Goal: Task Accomplishment & Management: Complete application form

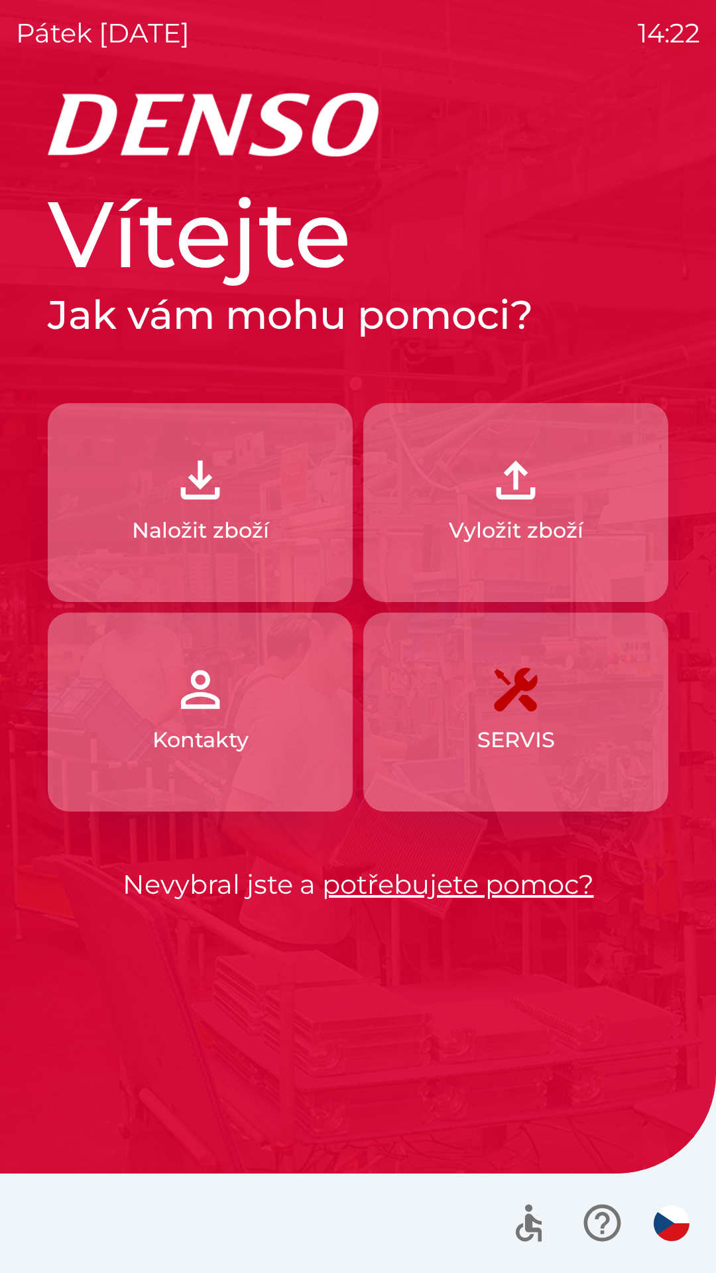
click at [221, 499] on img "button" at bounding box center [200, 480] width 58 height 58
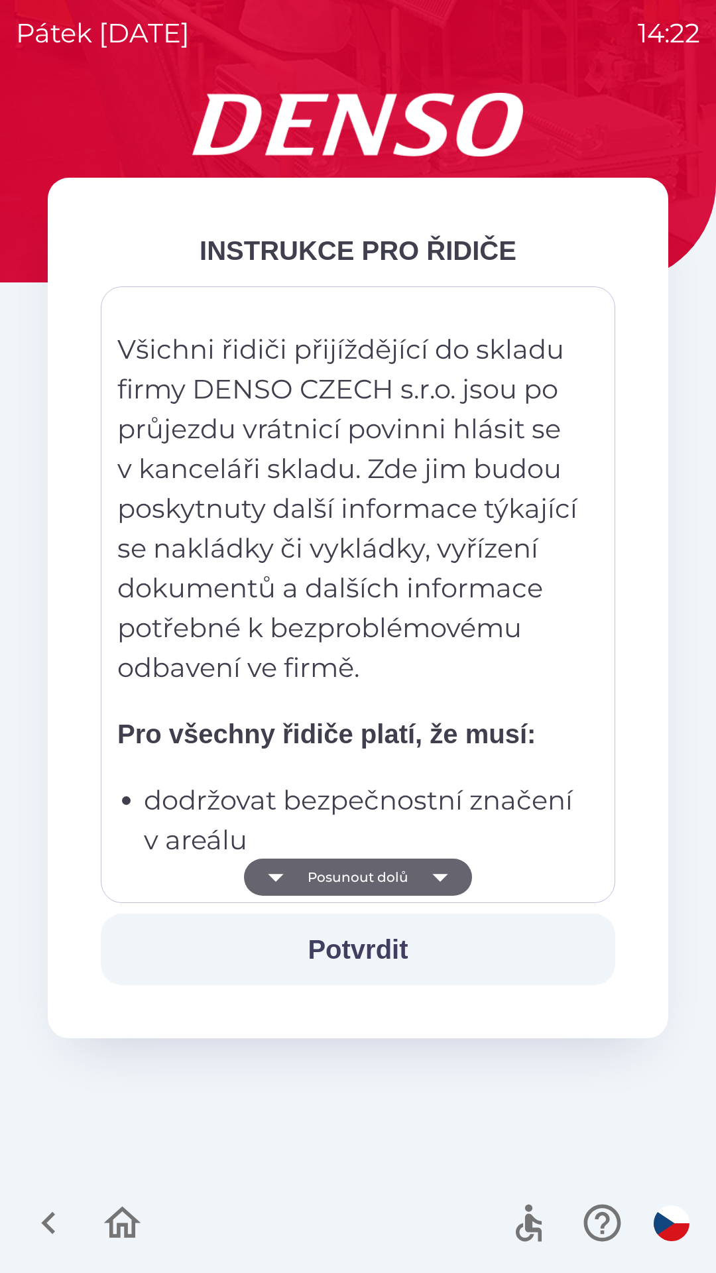
click at [399, 958] on button "Potvrdit" at bounding box center [358, 950] width 515 height 72
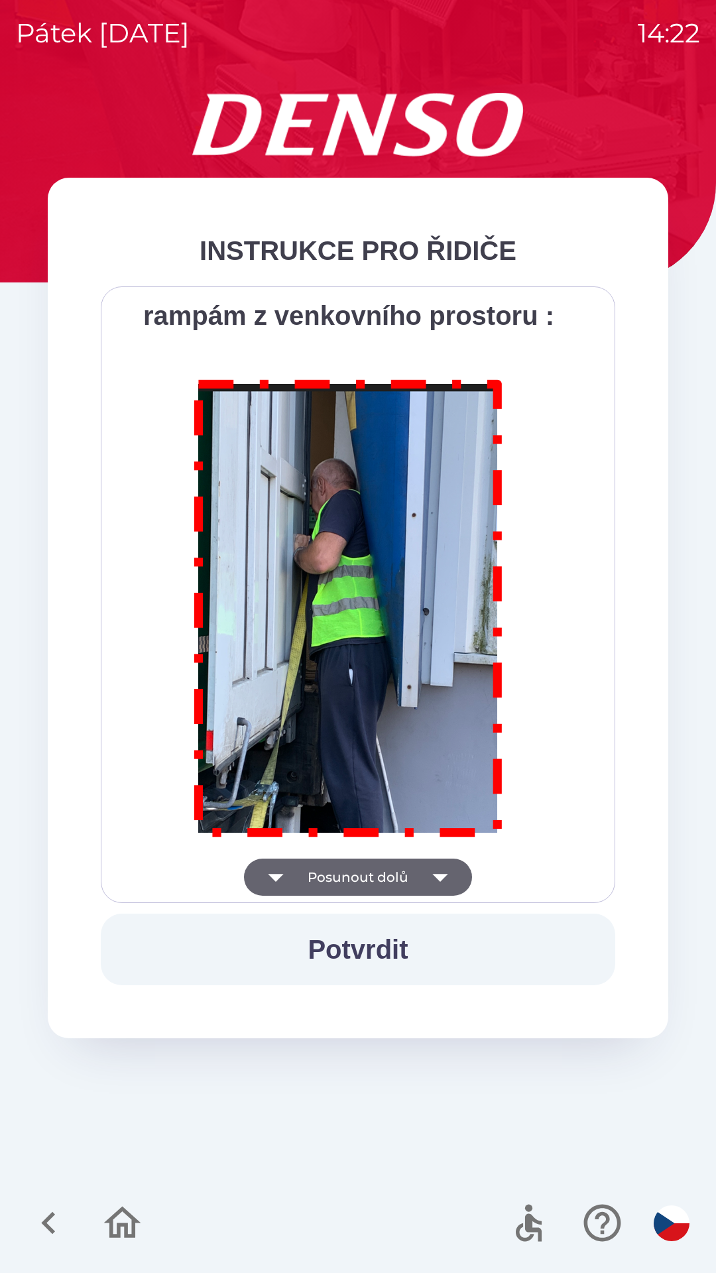
scroll to position [7452, 0]
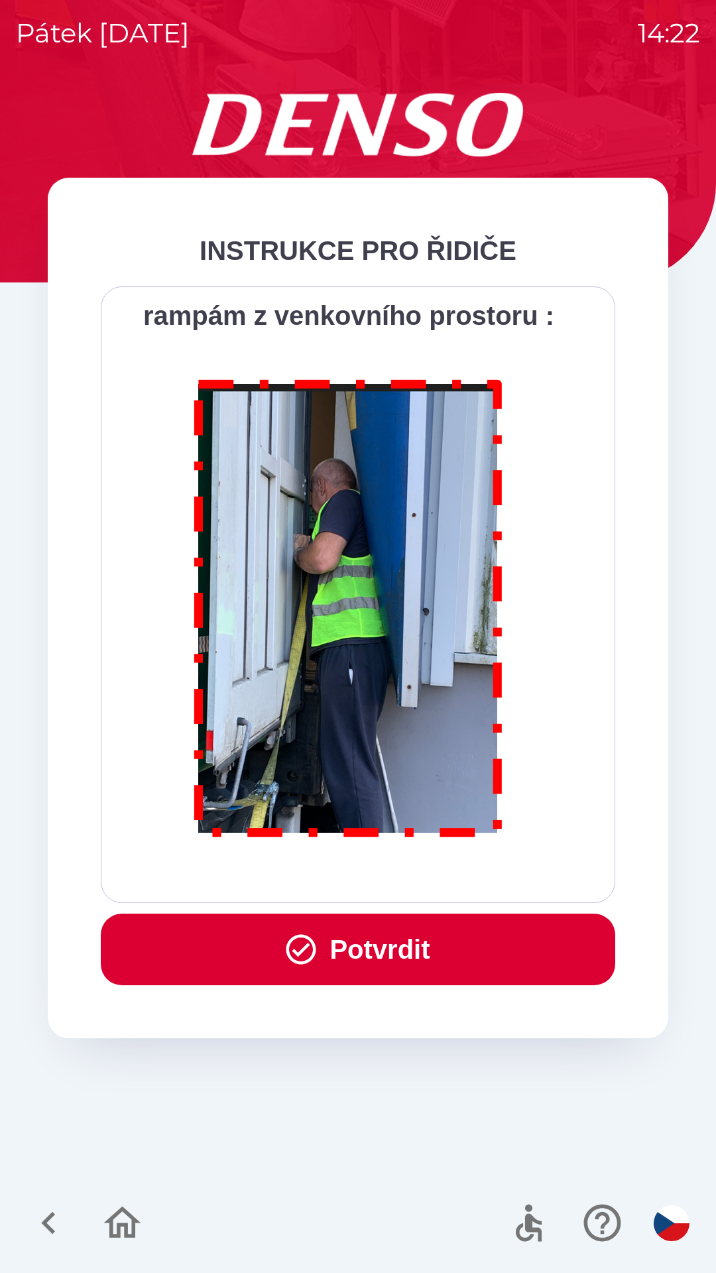
click at [430, 954] on button "Potvrdit" at bounding box center [358, 950] width 515 height 72
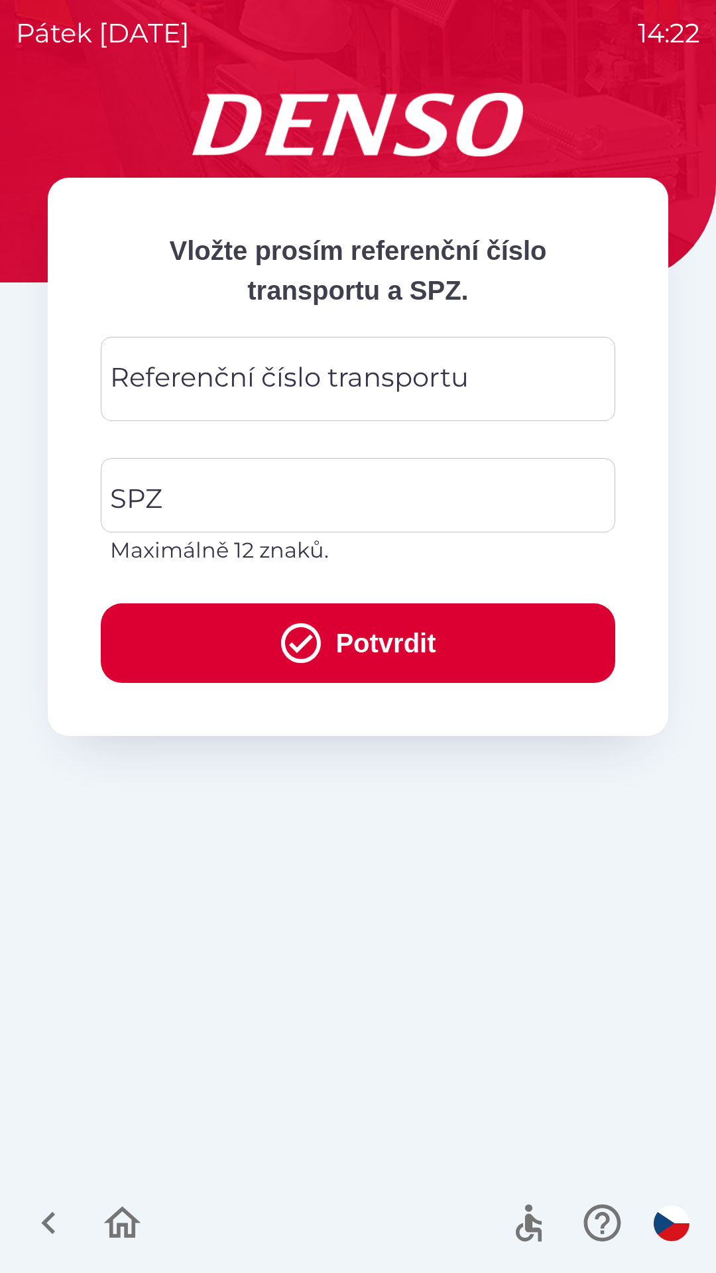
click at [280, 387] on div "Referenční číslo transportu Referenční číslo transportu" at bounding box center [358, 379] width 515 height 84
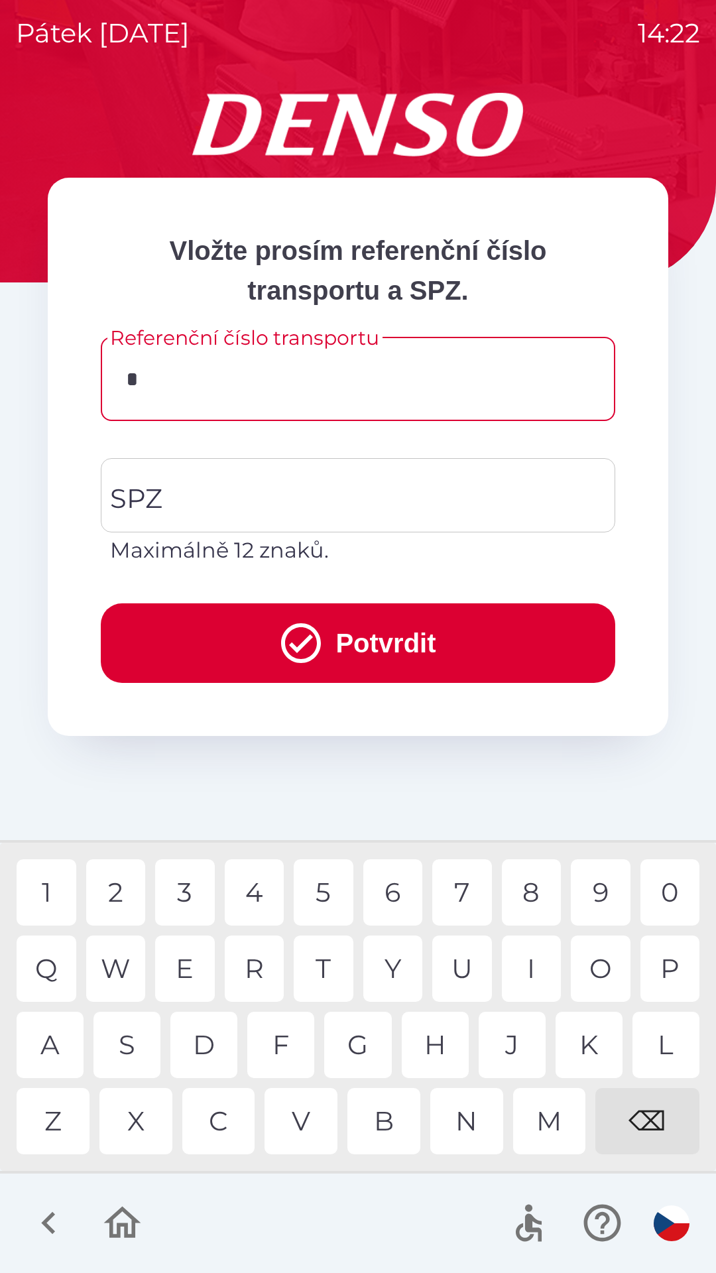
click at [661, 890] on div "0" at bounding box center [671, 892] width 60 height 66
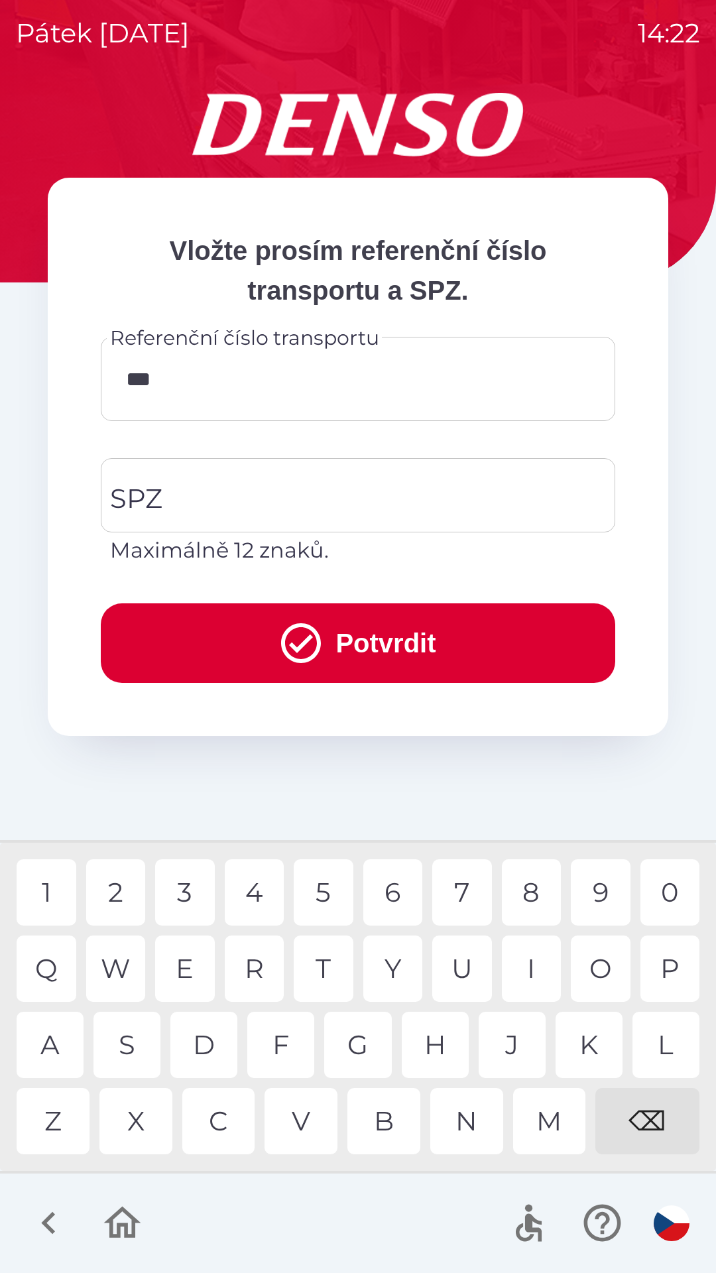
click at [329, 895] on div "5" at bounding box center [324, 892] width 60 height 66
click at [125, 897] on div "2" at bounding box center [116, 892] width 60 height 66
click at [121, 896] on div "2" at bounding box center [116, 892] width 60 height 66
click at [664, 899] on div "0" at bounding box center [671, 892] width 60 height 66
type input "********"
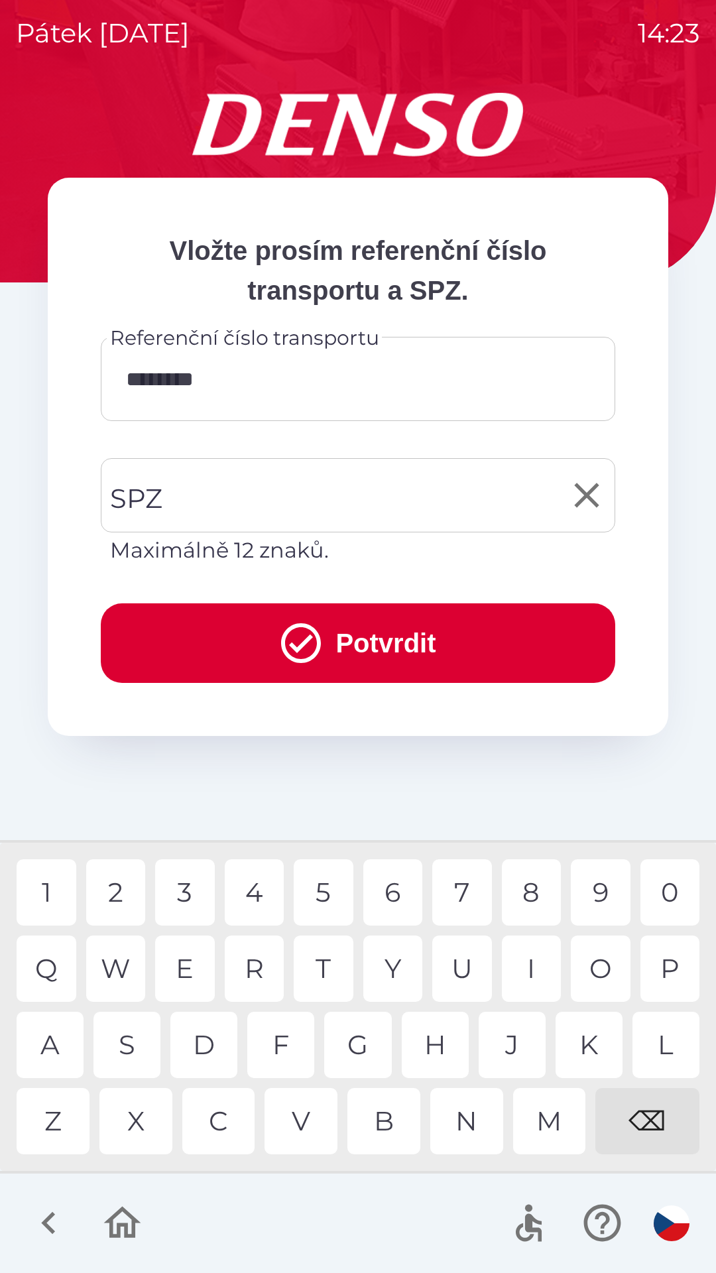
click at [235, 509] on input "SPZ" at bounding box center [348, 495] width 483 height 62
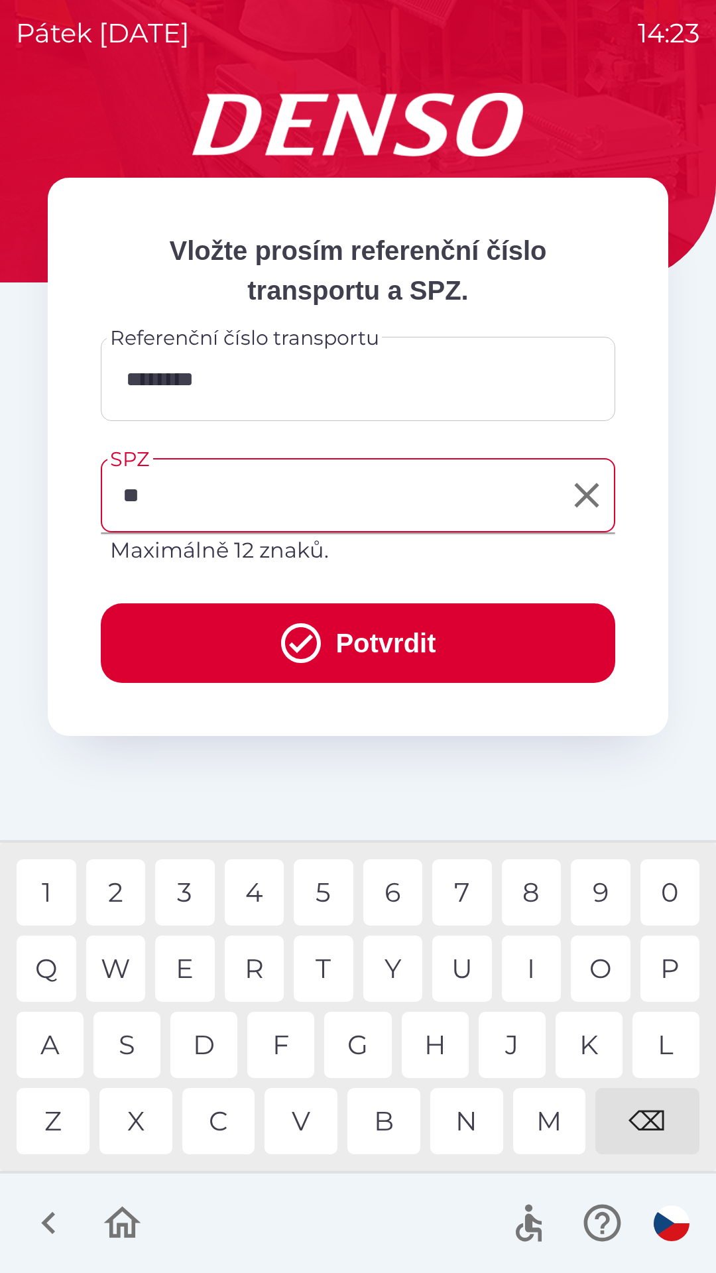
click at [137, 1046] on div "S" at bounding box center [126, 1045] width 67 height 66
click at [53, 897] on div "1" at bounding box center [47, 892] width 60 height 66
click at [330, 891] on div "5" at bounding box center [324, 892] width 60 height 66
type input "*******"
click at [398, 891] on div "6" at bounding box center [393, 892] width 60 height 66
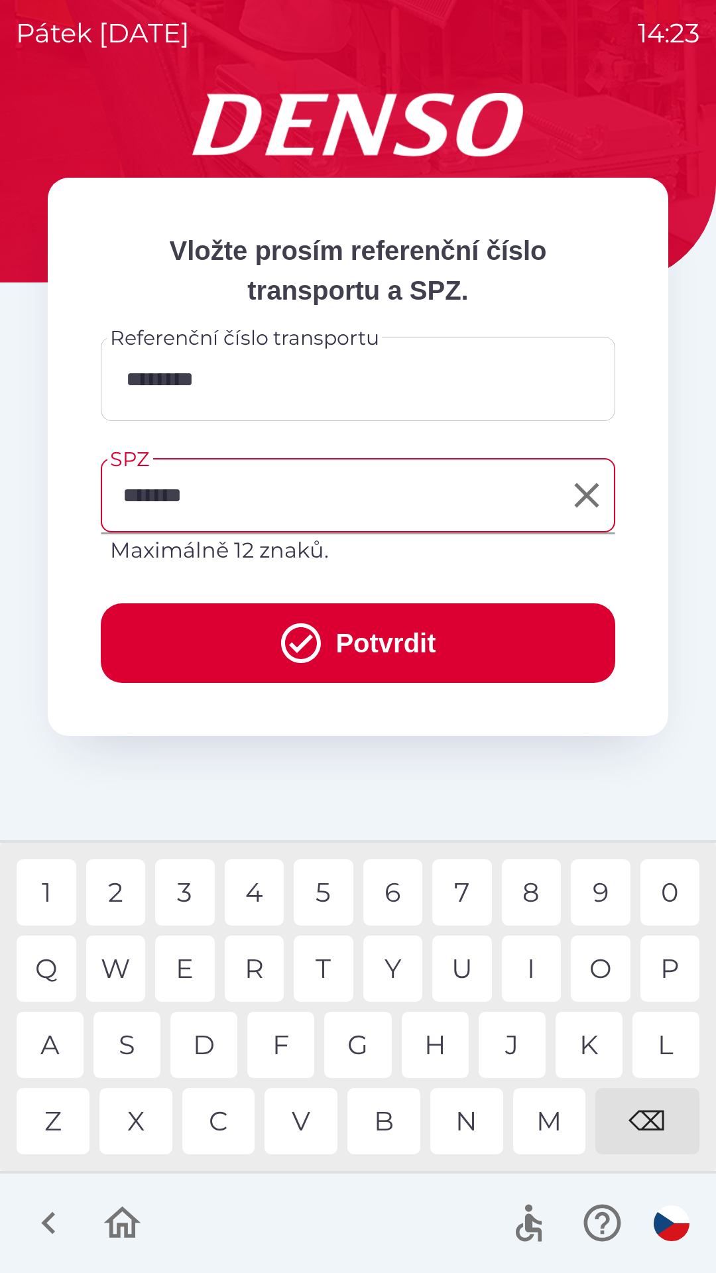
click at [475, 646] on button "Potvrdit" at bounding box center [358, 643] width 515 height 80
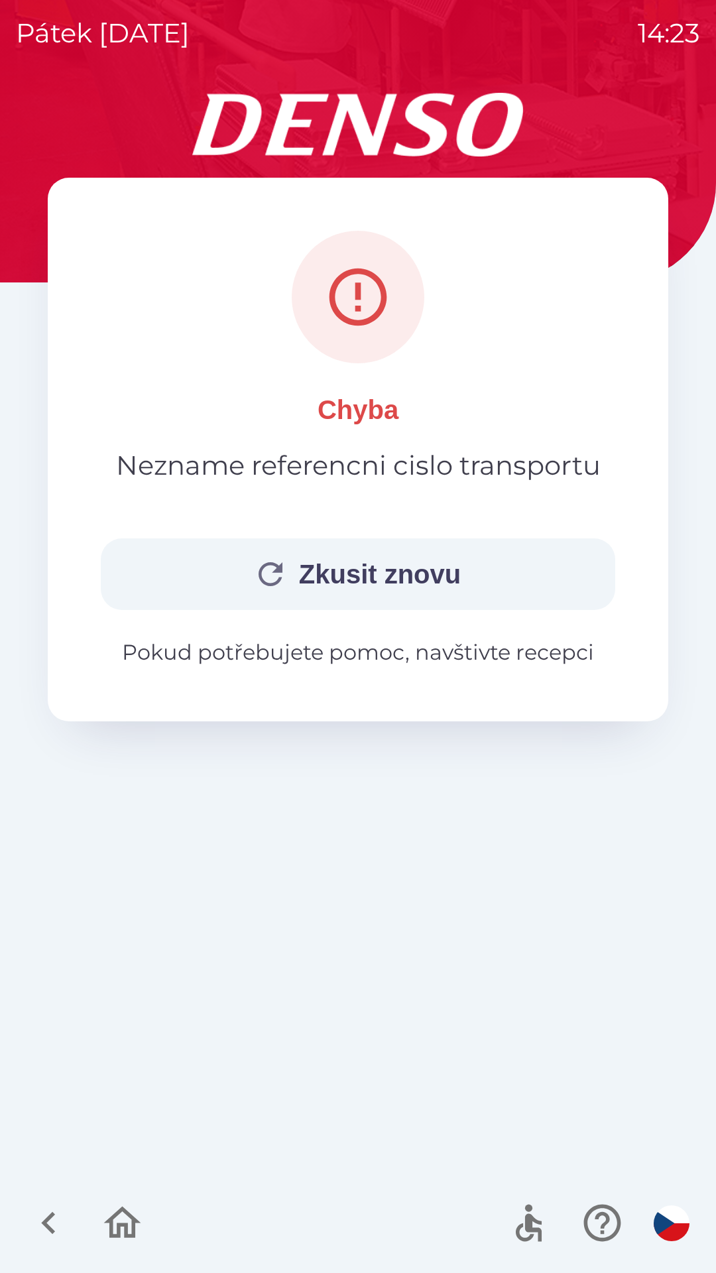
click at [385, 577] on button "Zkusit znovu" at bounding box center [358, 574] width 515 height 72
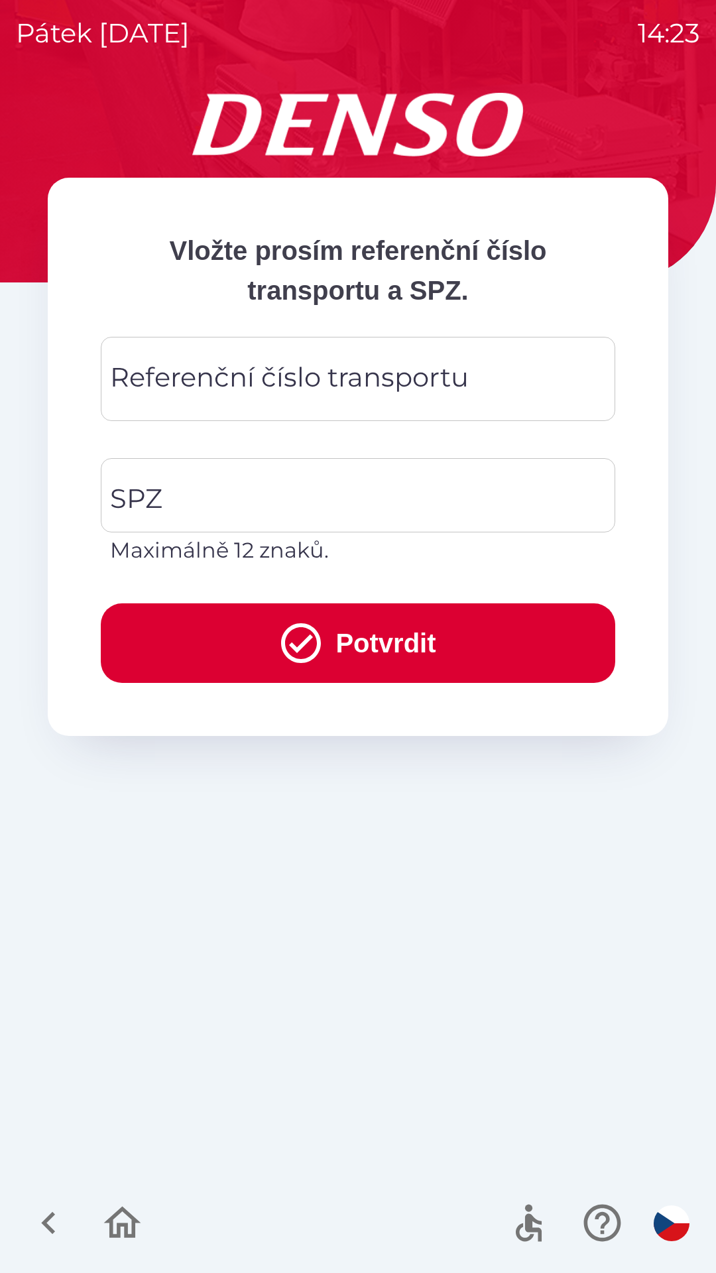
click at [460, 380] on div "Referenční číslo transportu Referenční číslo transportu" at bounding box center [358, 379] width 515 height 84
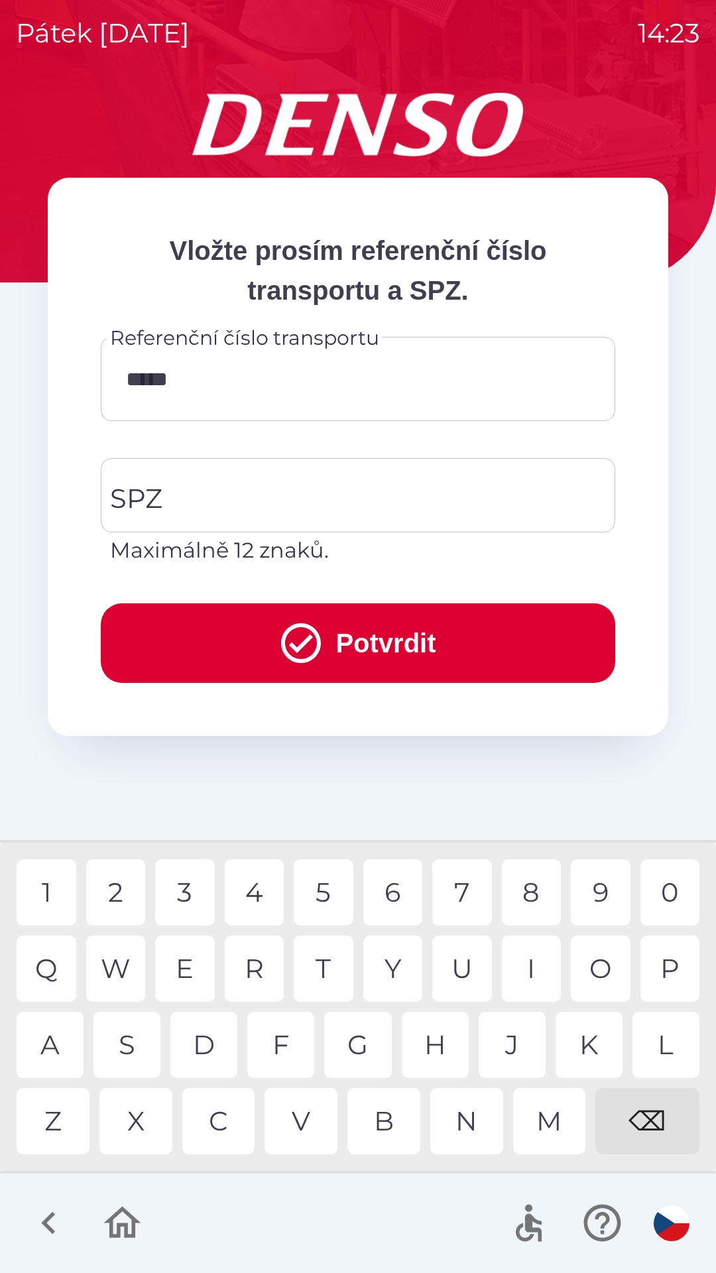
click at [446, 891] on div "7" at bounding box center [462, 892] width 60 height 66
click at [56, 898] on div "1" at bounding box center [47, 892] width 60 height 66
type input "********"
click at [239, 501] on input "SPZ" at bounding box center [348, 495] width 483 height 62
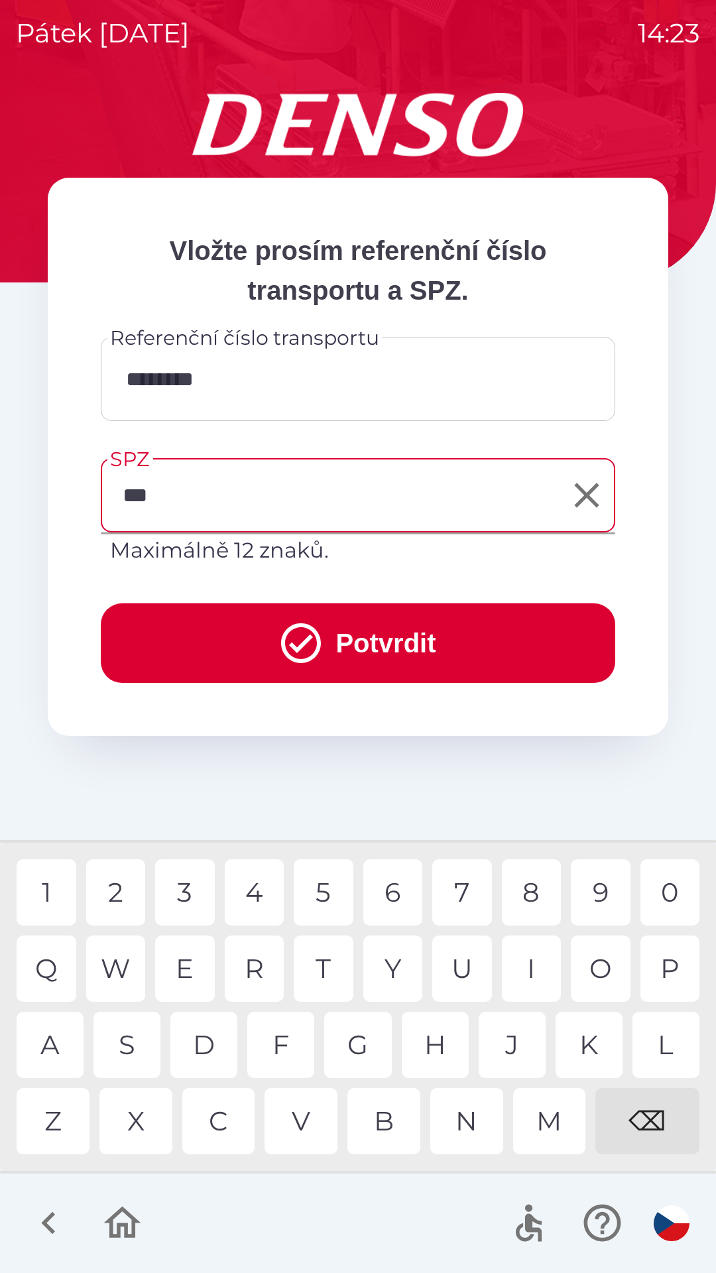
click at [430, 1044] on div "H" at bounding box center [435, 1045] width 67 height 66
click at [394, 889] on div "6" at bounding box center [393, 892] width 60 height 66
click at [50, 890] on div "1" at bounding box center [47, 892] width 60 height 66
type input "*******"
click at [383, 887] on div "6" at bounding box center [393, 892] width 60 height 66
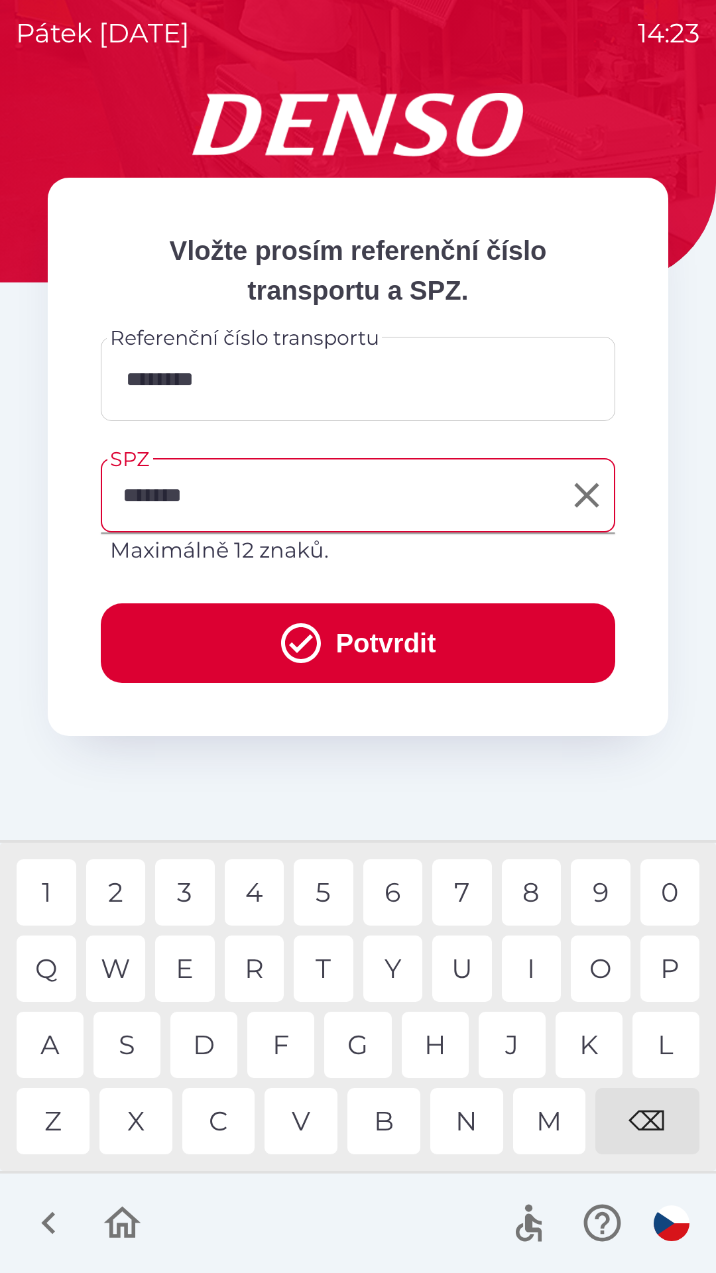
click at [440, 641] on button "Potvrdit" at bounding box center [358, 643] width 515 height 80
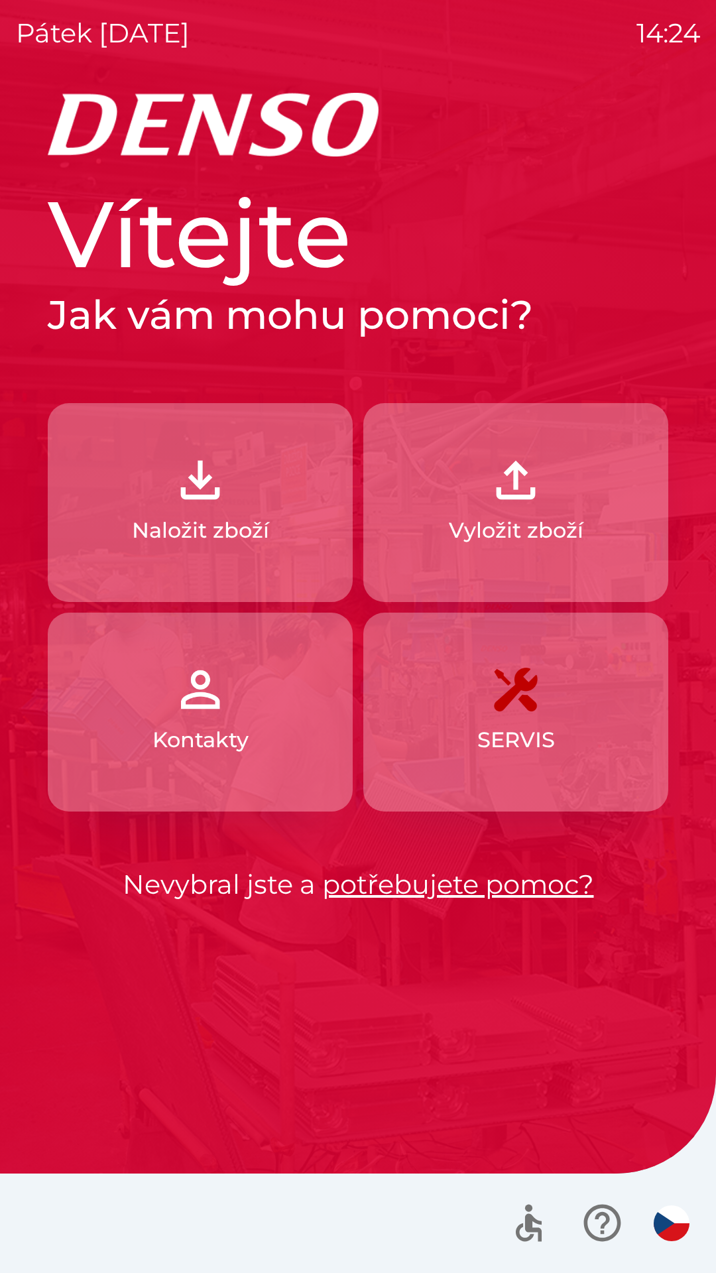
click at [245, 504] on button "Naložit zboží" at bounding box center [200, 502] width 305 height 199
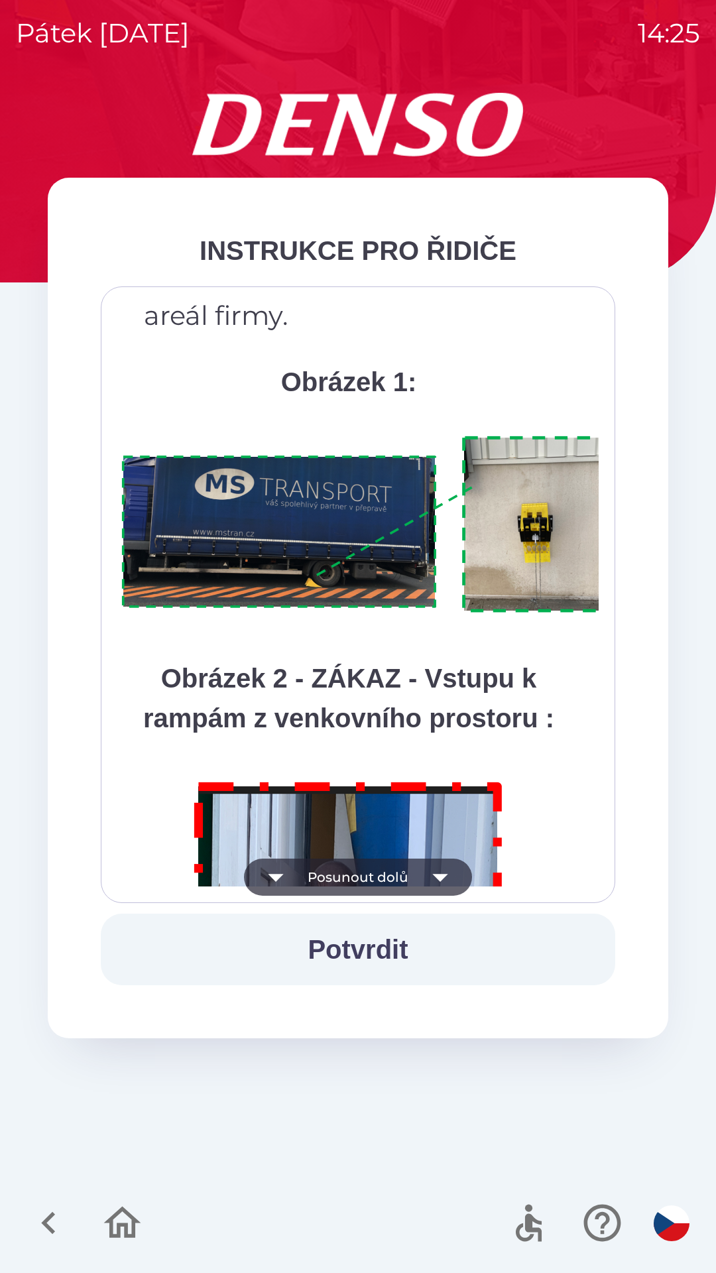
scroll to position [7452, 0]
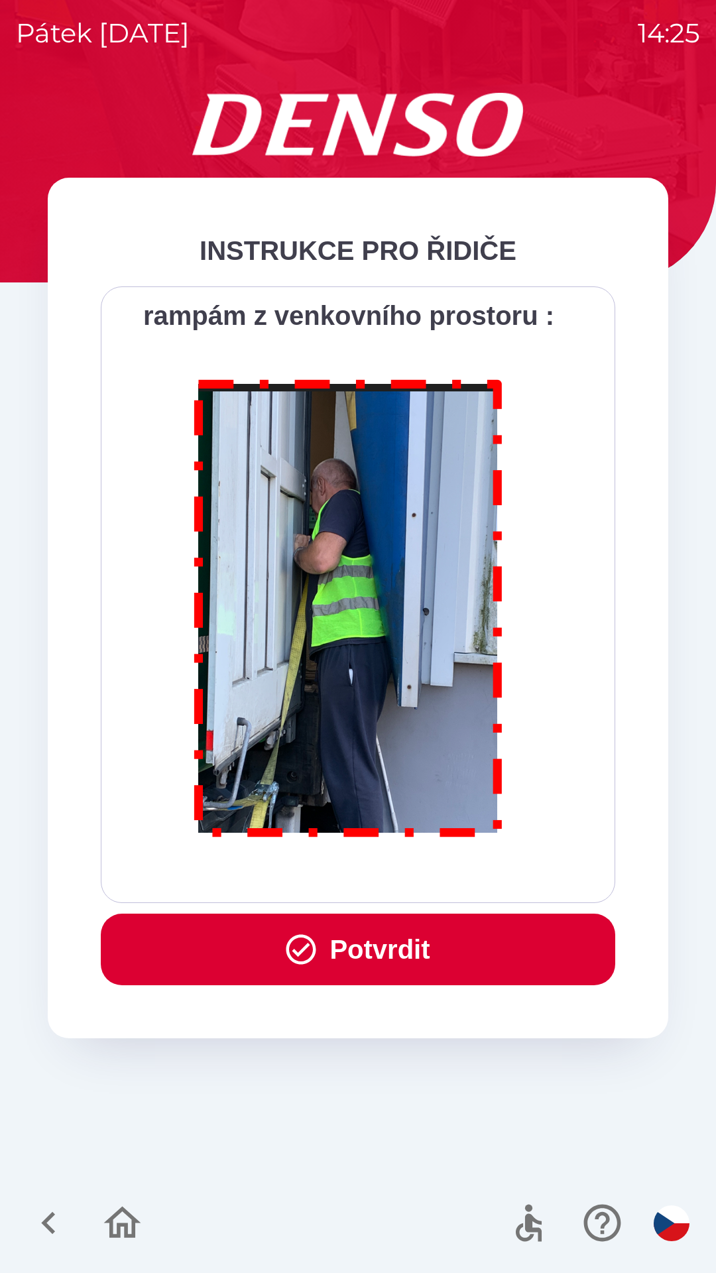
click at [383, 956] on button "Potvrdit" at bounding box center [358, 950] width 515 height 72
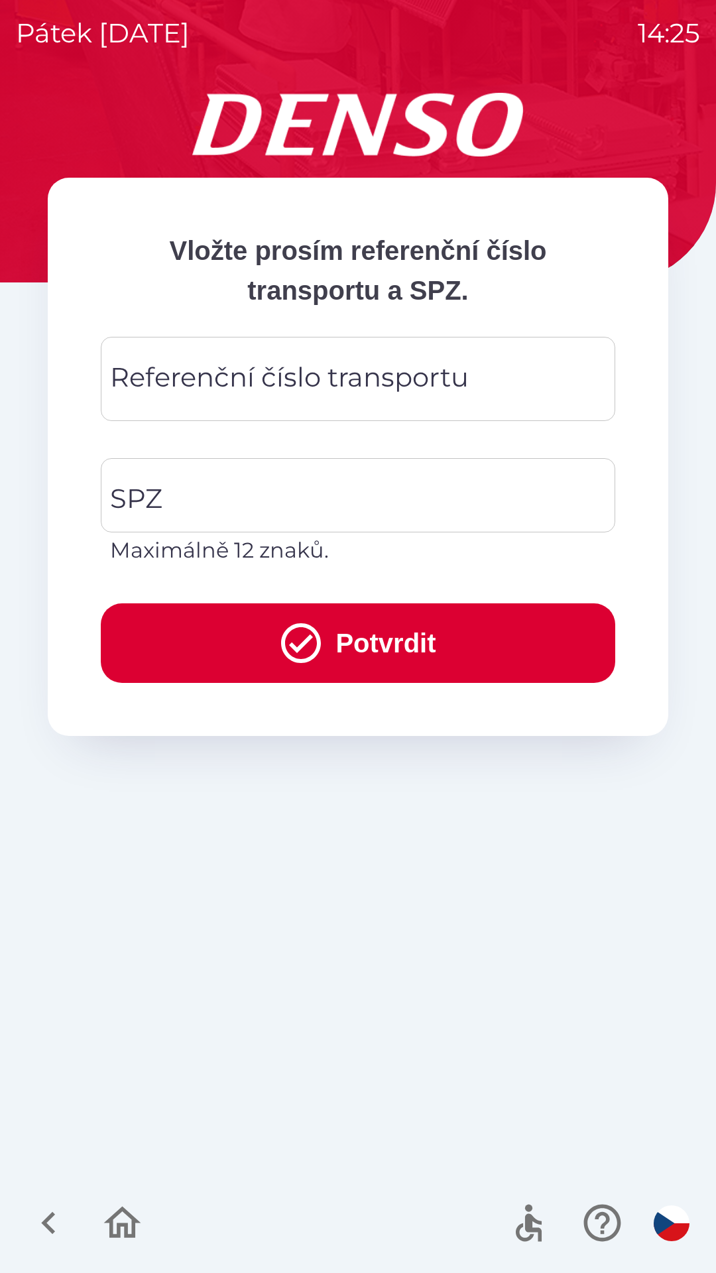
click at [314, 379] on div "Referenční číslo transportu Referenční číslo transportu" at bounding box center [358, 379] width 515 height 84
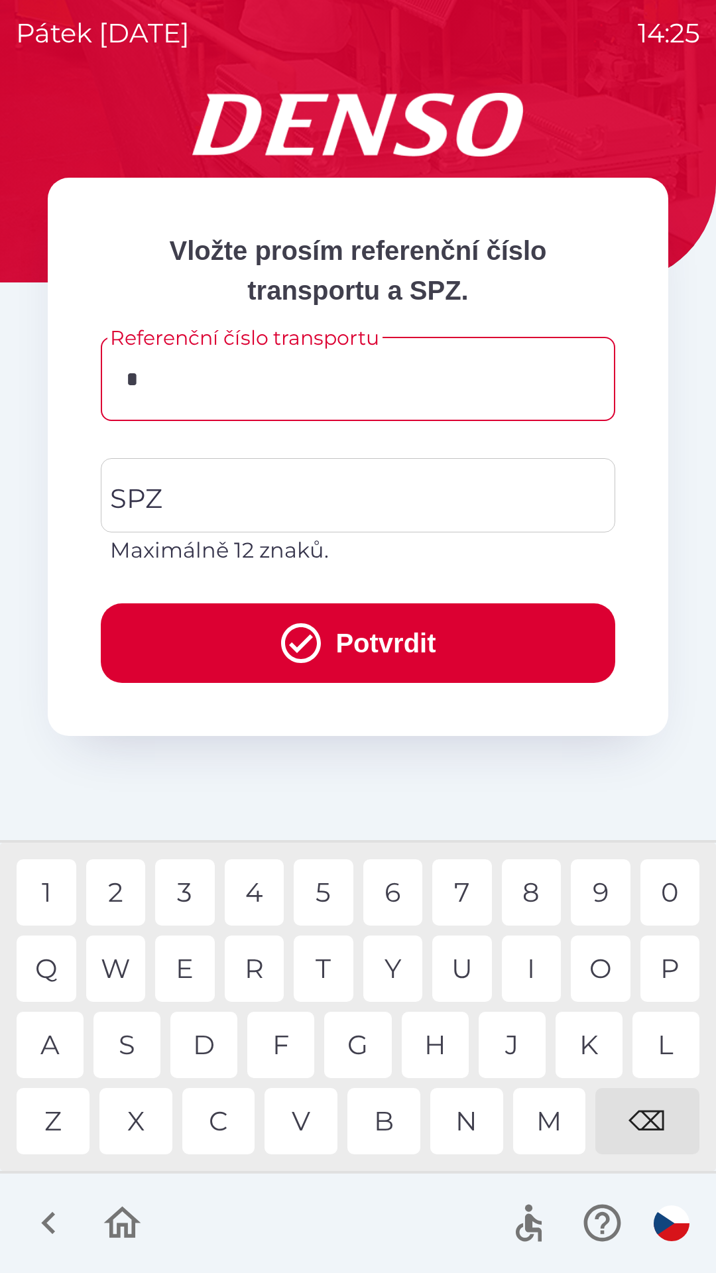
click at [184, 895] on div "3" at bounding box center [185, 892] width 60 height 66
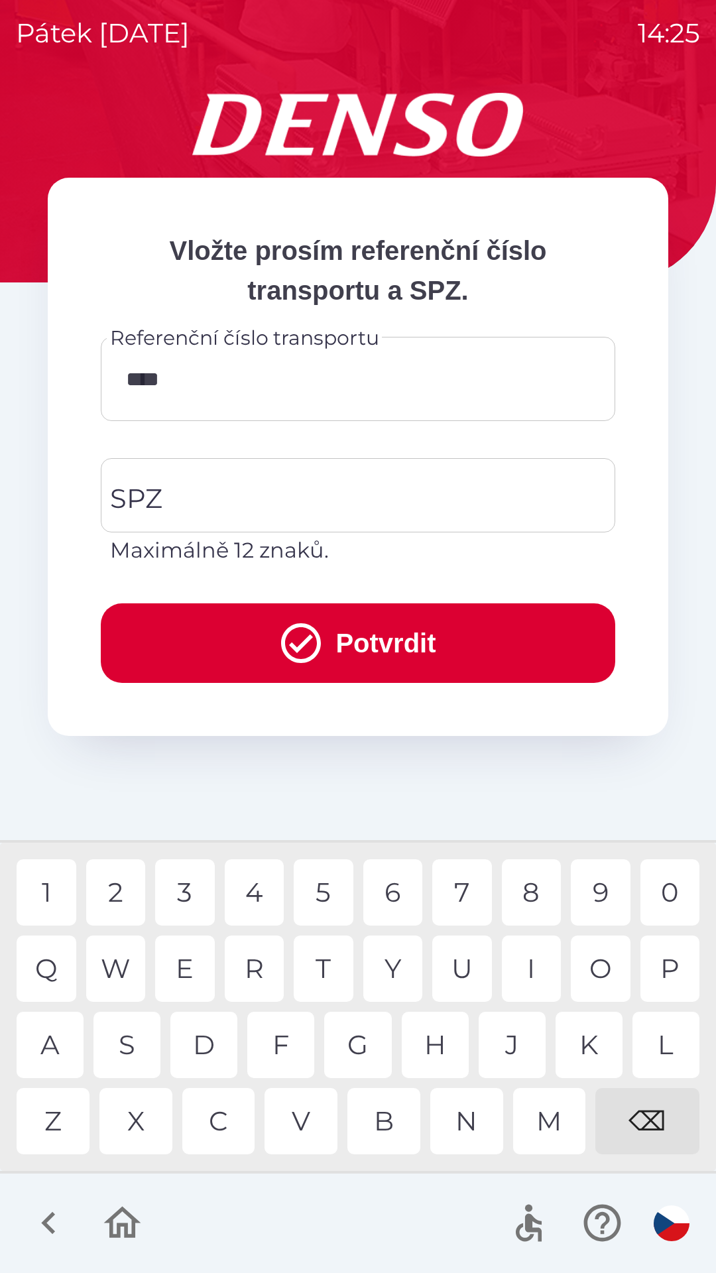
click at [125, 896] on div "2" at bounding box center [116, 892] width 60 height 66
click at [256, 900] on div "4" at bounding box center [255, 892] width 60 height 66
type input "********"
click at [243, 890] on div "4" at bounding box center [255, 892] width 60 height 66
click at [346, 496] on input "SPZ" at bounding box center [348, 495] width 483 height 62
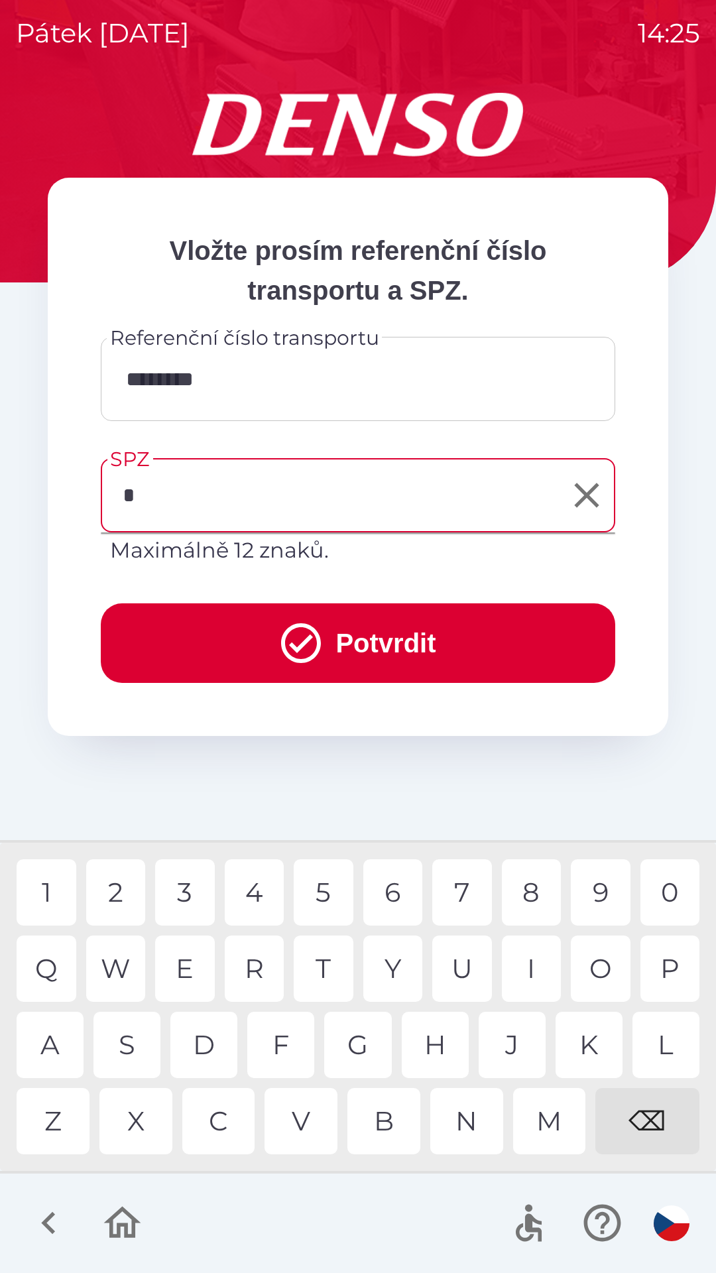
click at [327, 899] on div "5" at bounding box center [324, 892] width 60 height 66
click at [436, 1050] on div "H" at bounding box center [435, 1045] width 67 height 66
click at [391, 894] on div "6" at bounding box center [393, 892] width 60 height 66
click at [50, 892] on div "1" at bounding box center [47, 892] width 60 height 66
type input "*******"
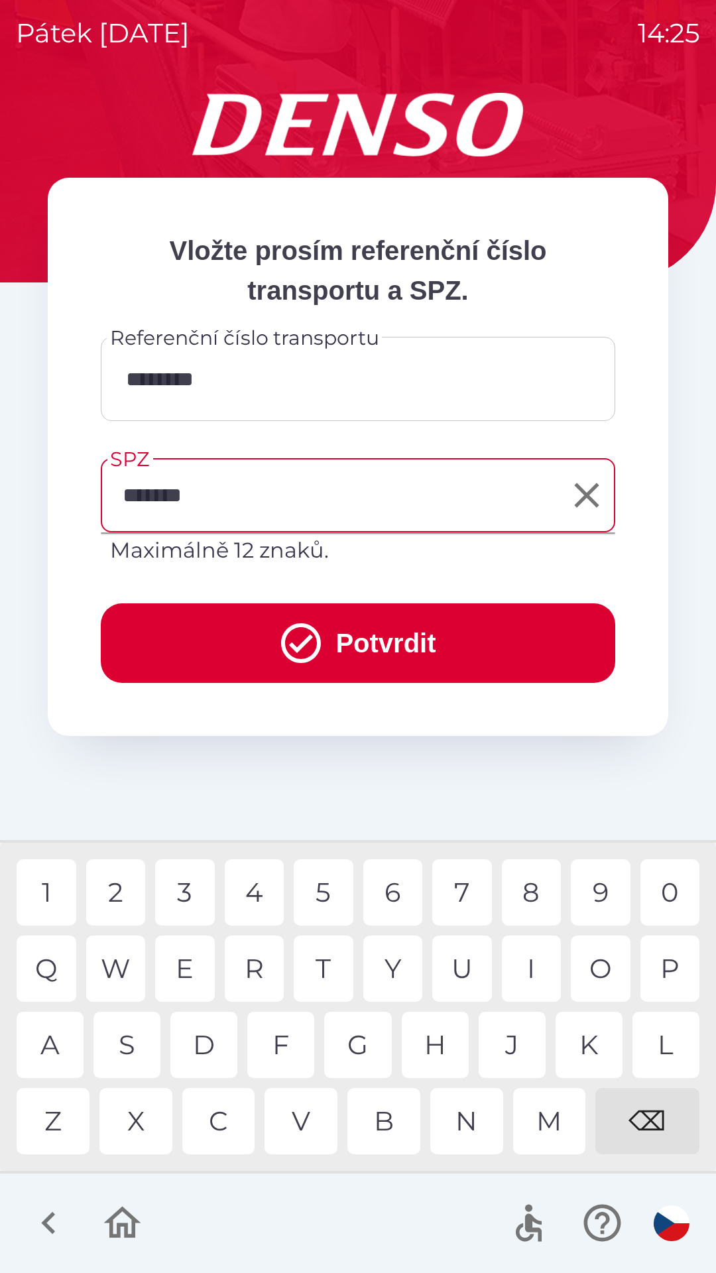
click at [393, 891] on div "6" at bounding box center [393, 892] width 60 height 66
click at [442, 631] on button "Potvrdit" at bounding box center [358, 643] width 515 height 80
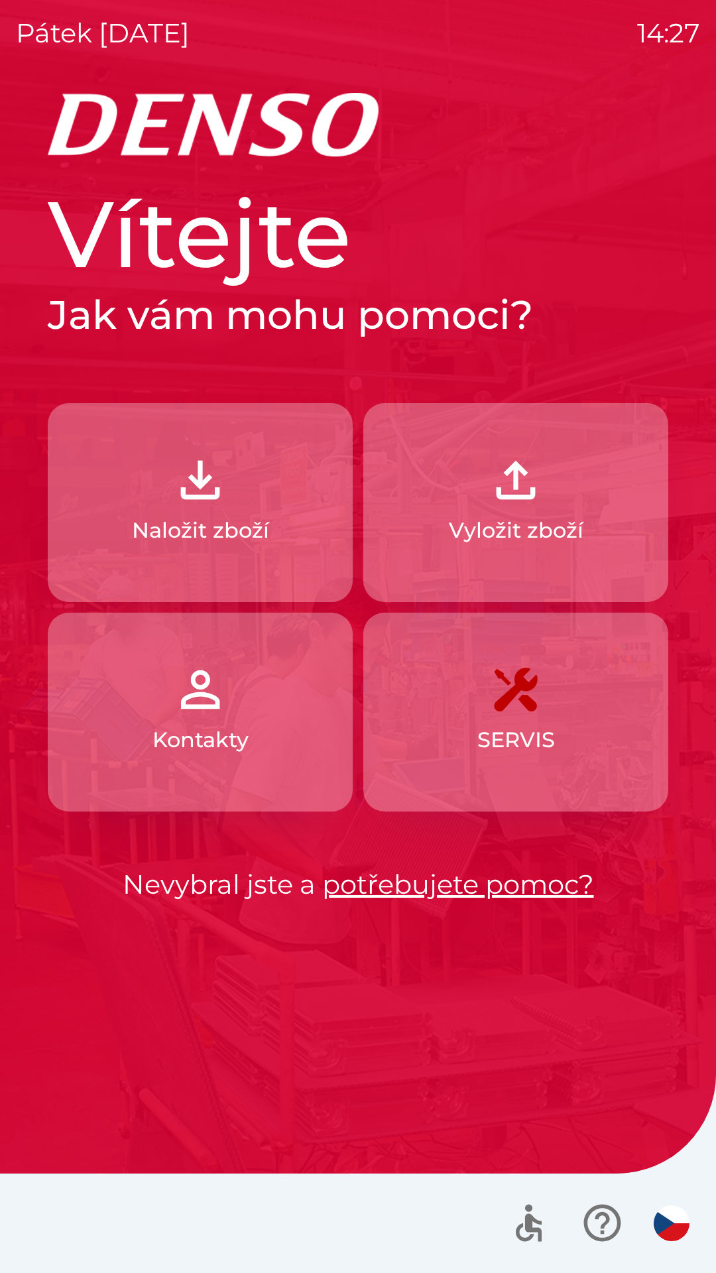
click at [479, 882] on link "potřebujete pomoc?" at bounding box center [458, 884] width 272 height 32
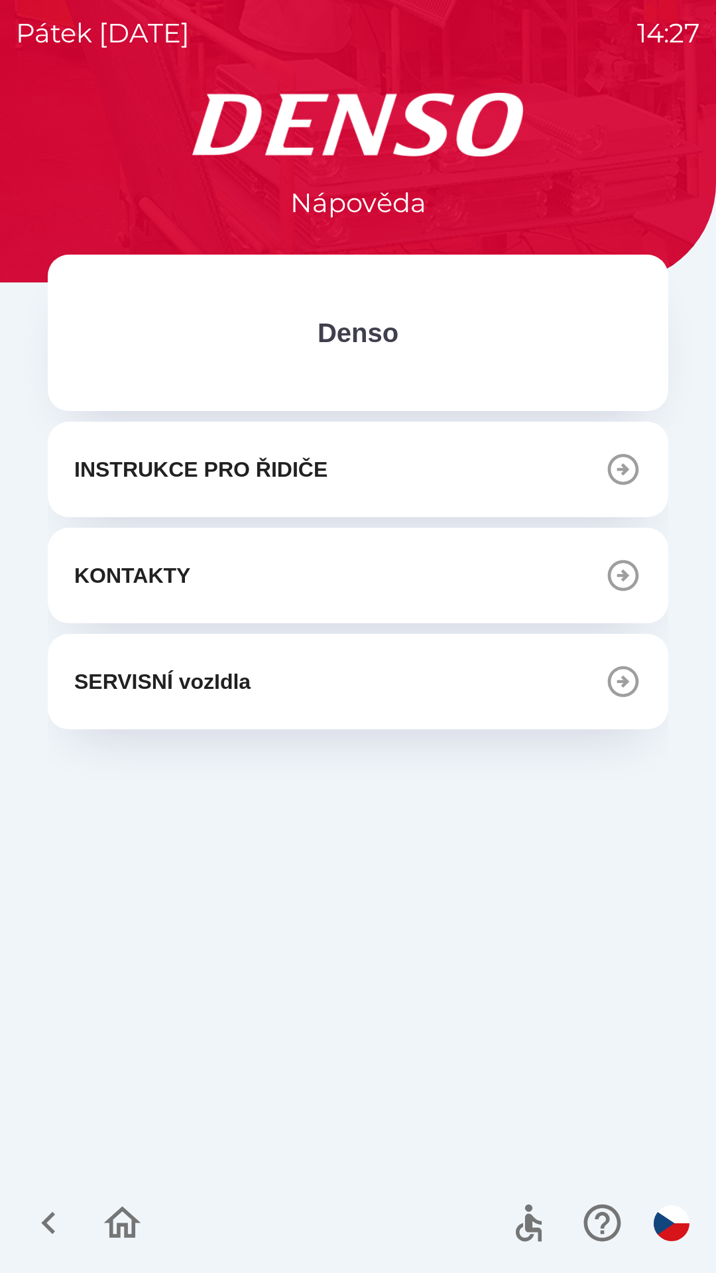
click at [623, 566] on icon "button" at bounding box center [623, 575] width 37 height 37
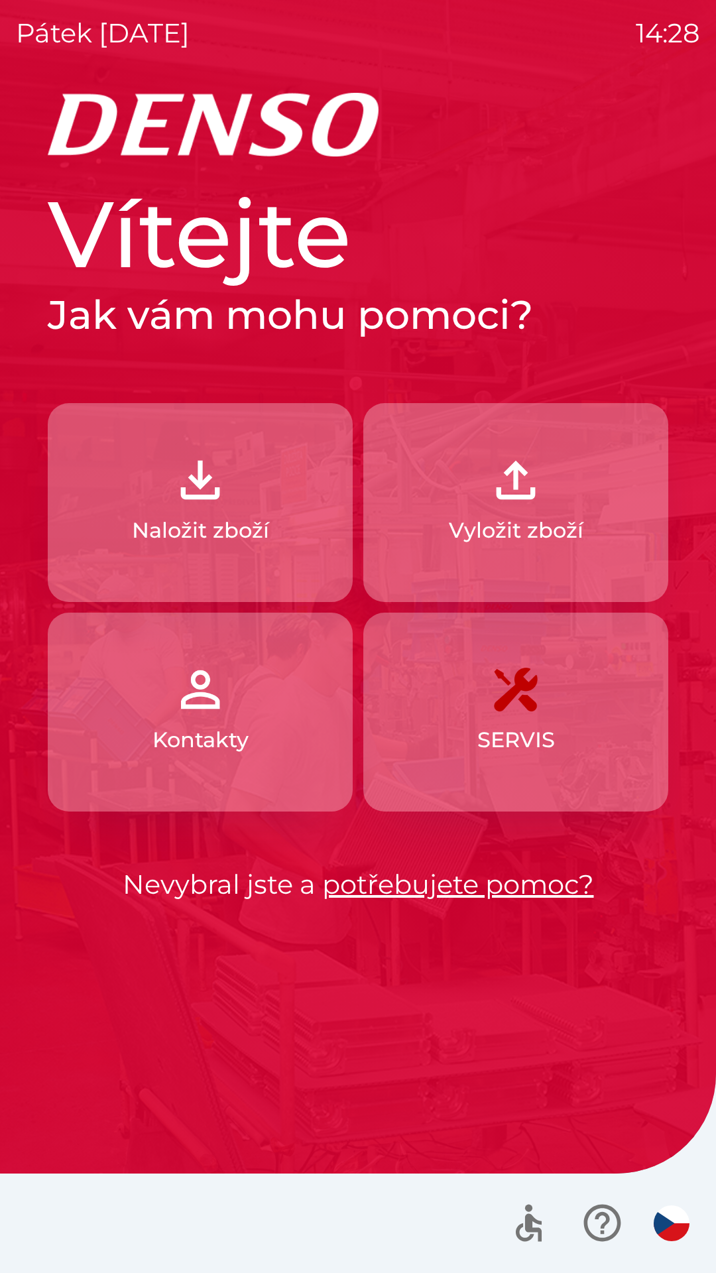
click at [243, 521] on p "Naložit zboží" at bounding box center [200, 531] width 137 height 32
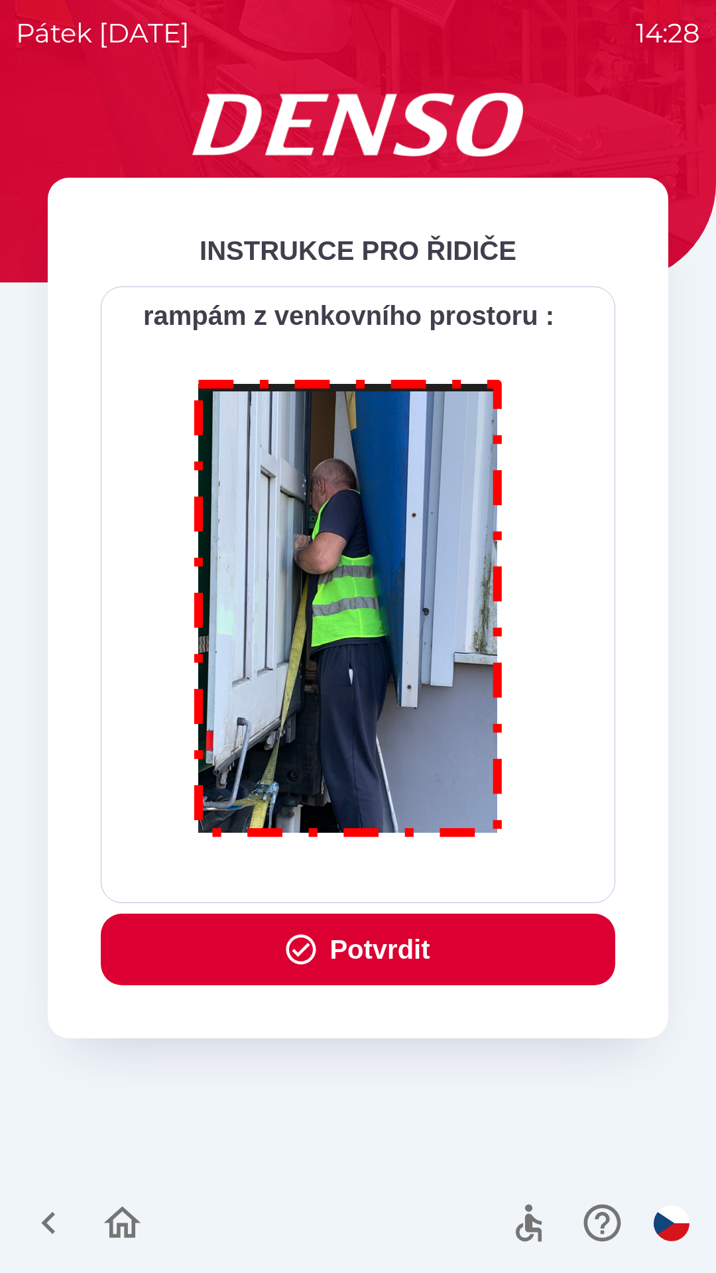
scroll to position [7452, 0]
click at [371, 954] on button "Potvrdit" at bounding box center [358, 950] width 515 height 72
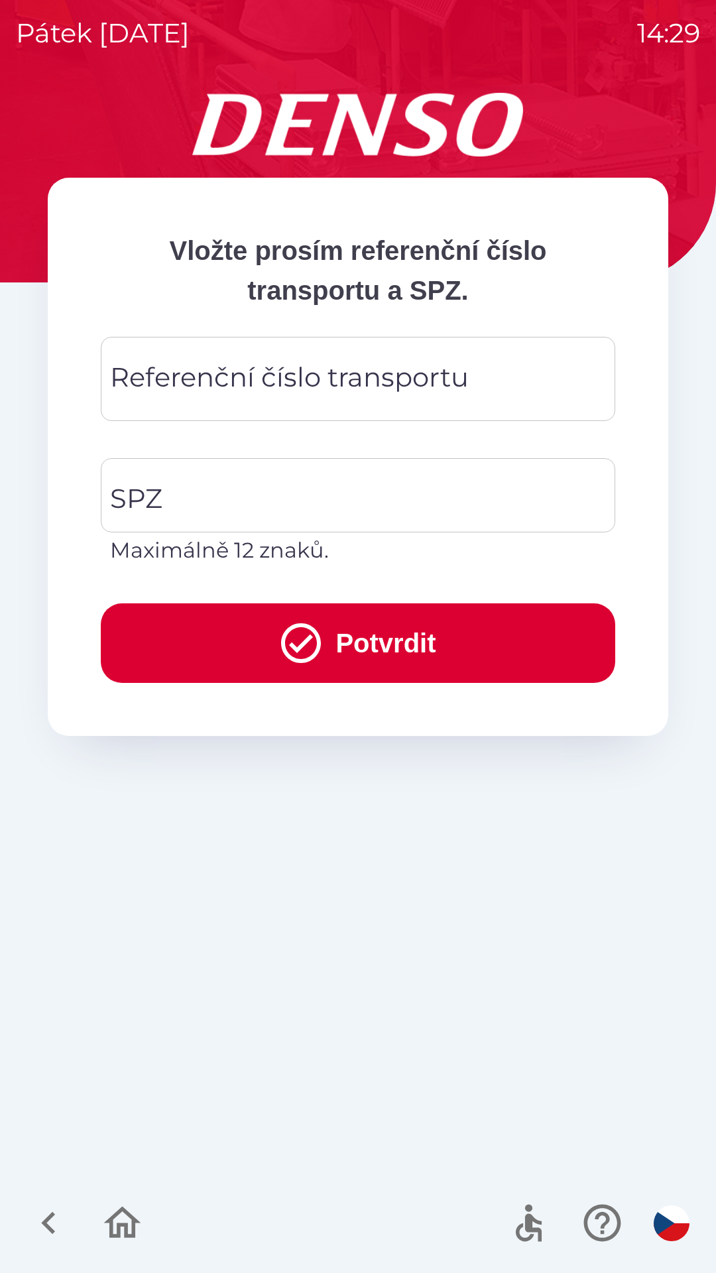
click at [237, 374] on div "Referenční číslo transportu Referenční číslo transportu" at bounding box center [358, 379] width 515 height 84
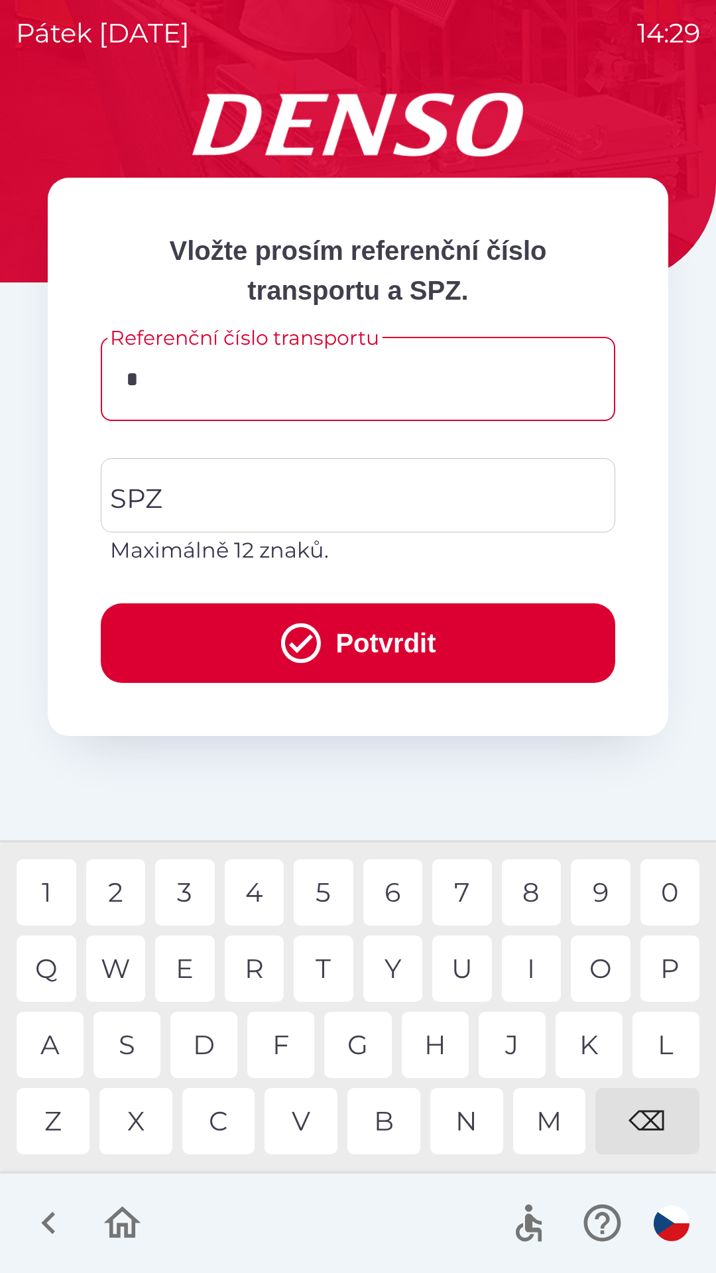
click at [186, 899] on div "3" at bounding box center [185, 892] width 60 height 66
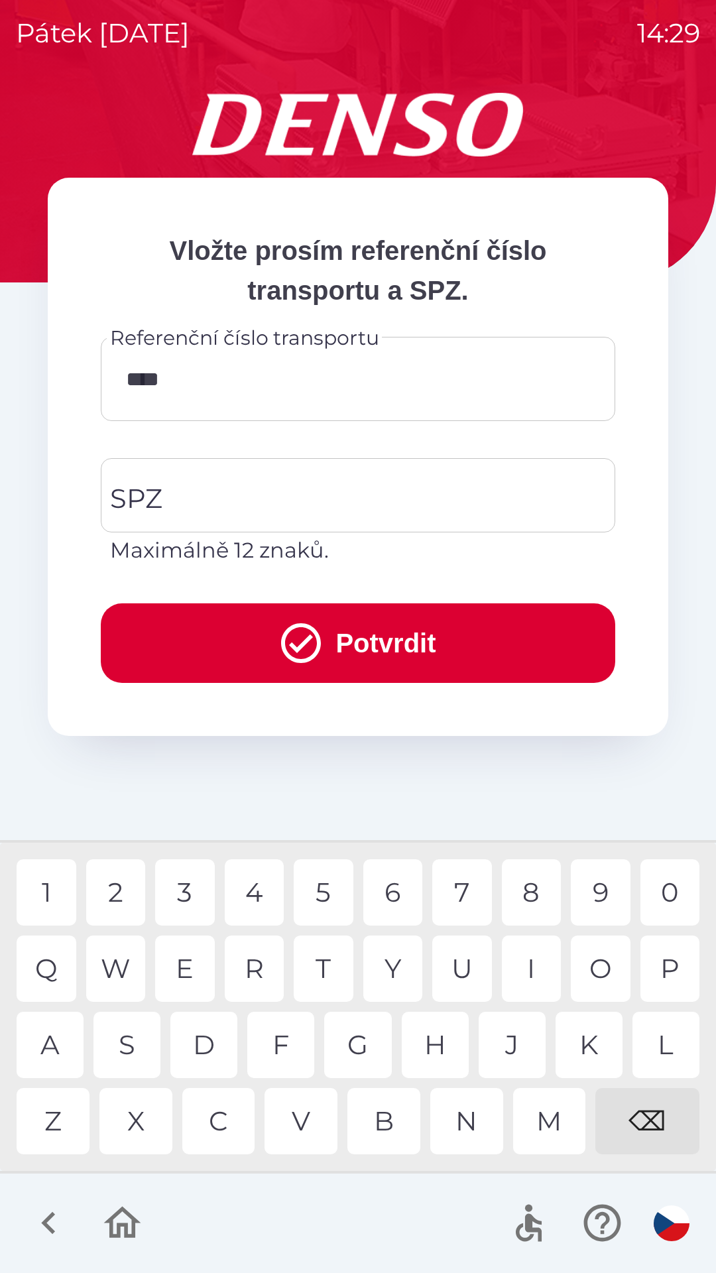
click at [251, 895] on div "4" at bounding box center [255, 892] width 60 height 66
type input "******"
click at [209, 503] on input "SPZ" at bounding box center [348, 495] width 483 height 62
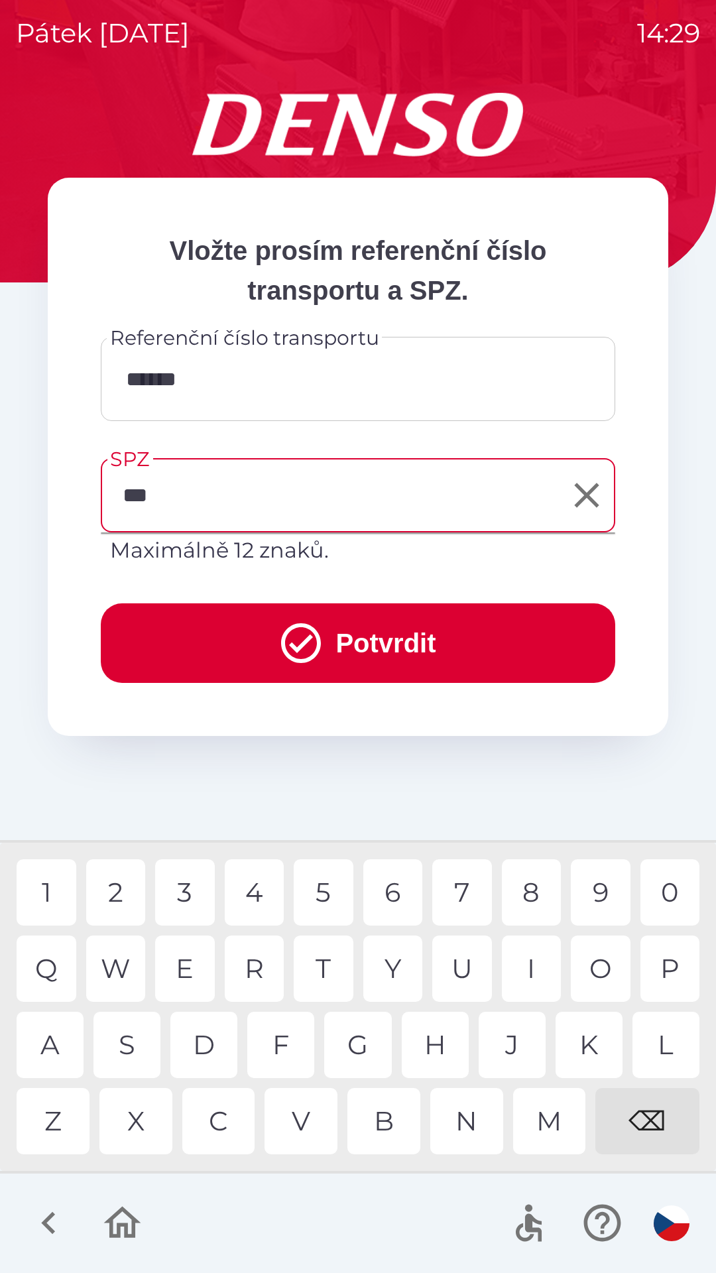
click at [445, 1042] on div "H" at bounding box center [435, 1045] width 67 height 66
type input "*******"
click at [381, 891] on div "6" at bounding box center [393, 892] width 60 height 66
click at [473, 640] on button "Potvrdit" at bounding box center [358, 643] width 515 height 80
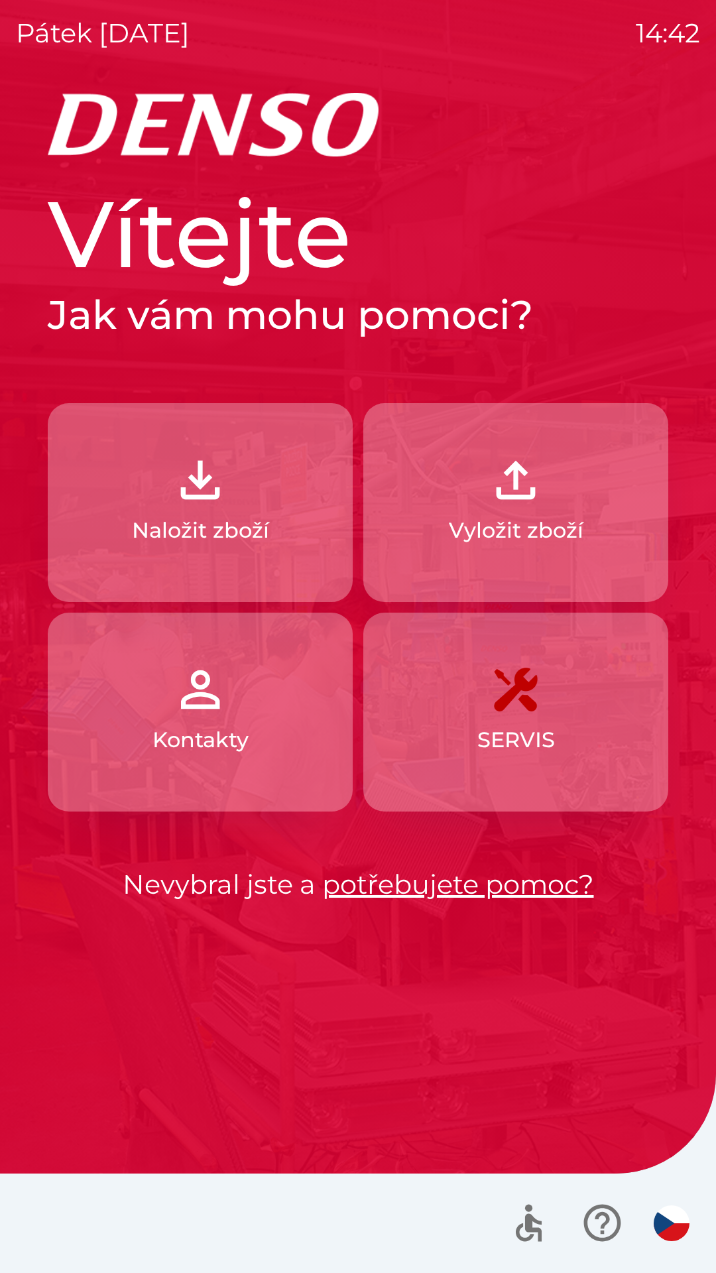
click at [257, 524] on p "Naložit zboží" at bounding box center [200, 531] width 137 height 32
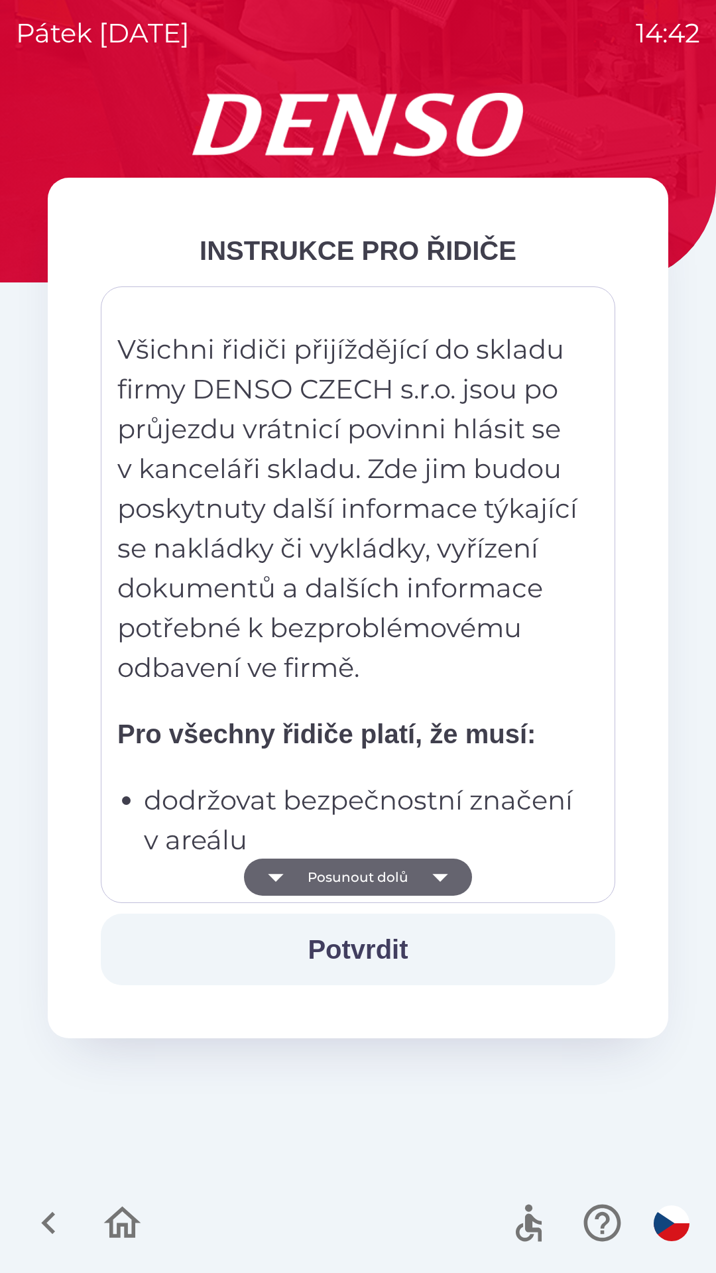
click at [377, 943] on button "Potvrdit" at bounding box center [358, 950] width 515 height 72
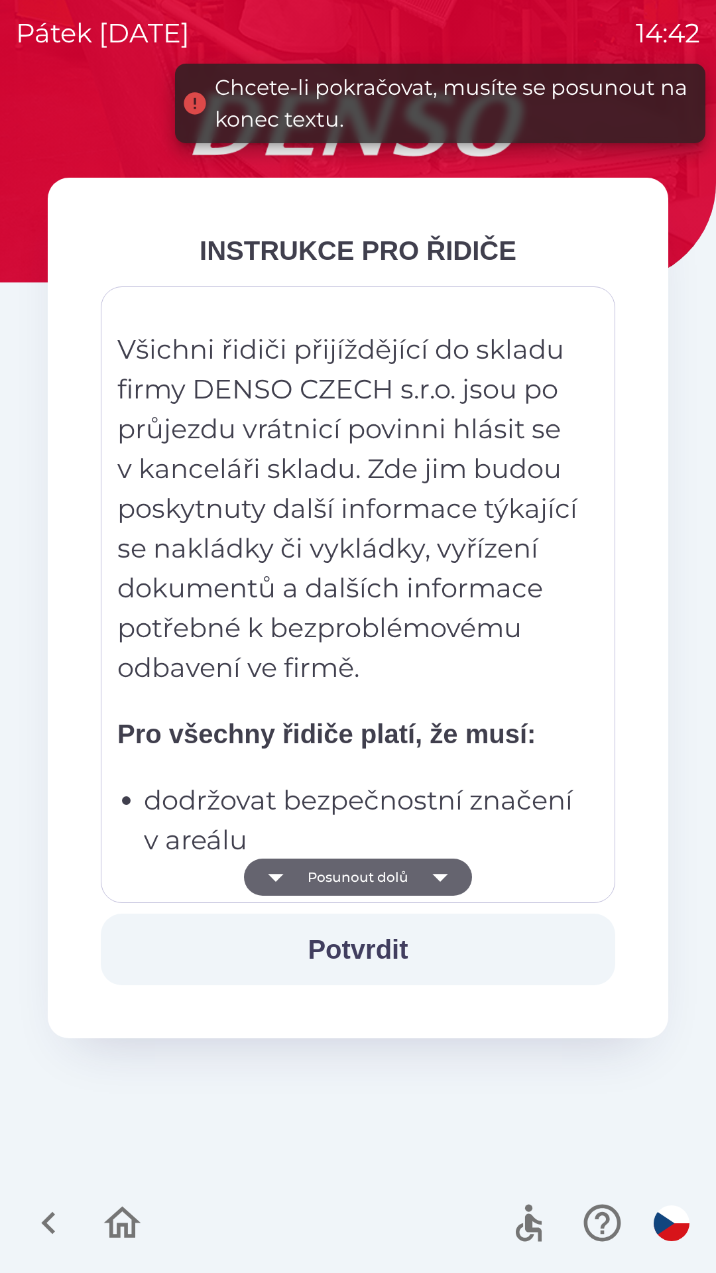
click at [432, 879] on icon "button" at bounding box center [440, 877] width 37 height 37
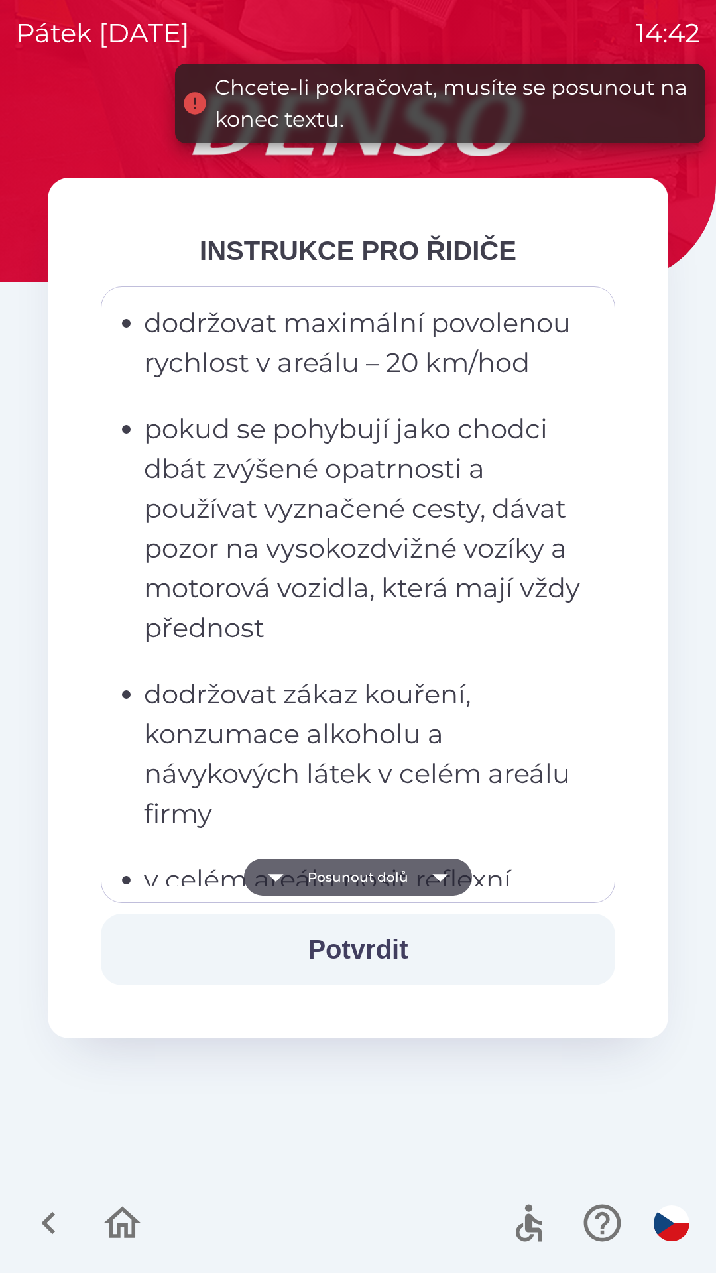
click at [441, 876] on icon "button" at bounding box center [439, 878] width 15 height 8
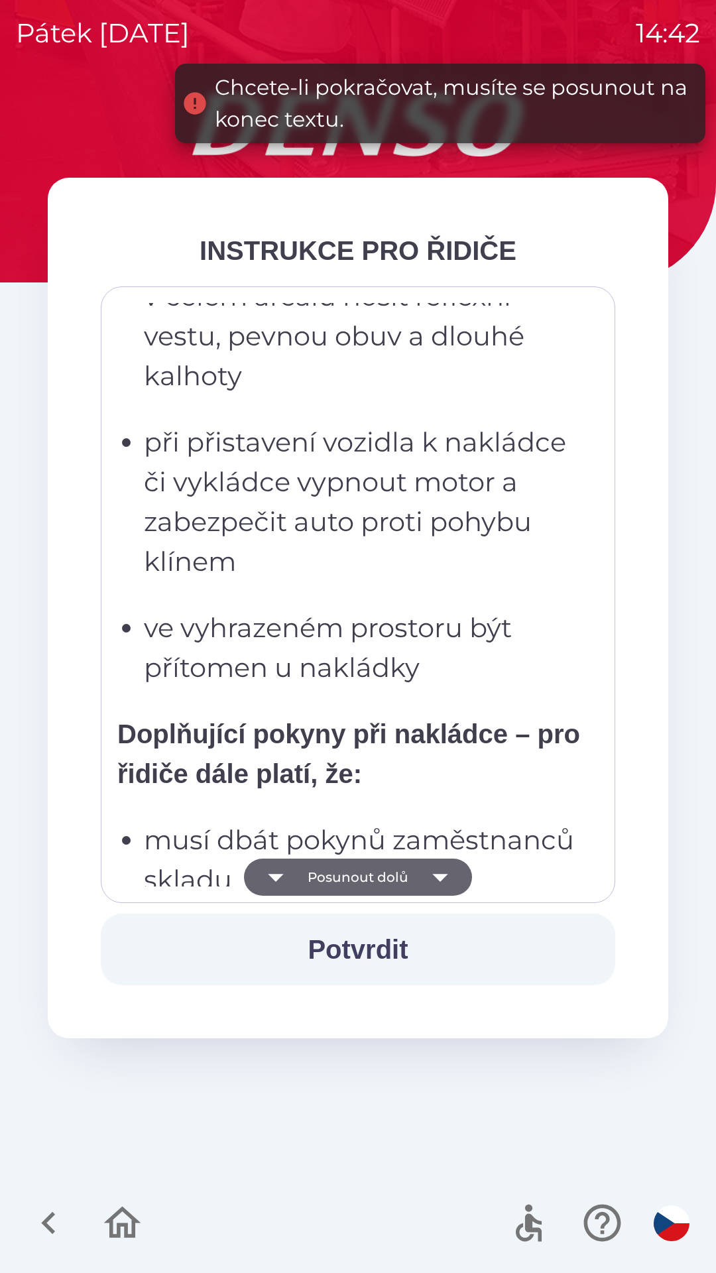
click at [440, 879] on icon "button" at bounding box center [439, 878] width 15 height 8
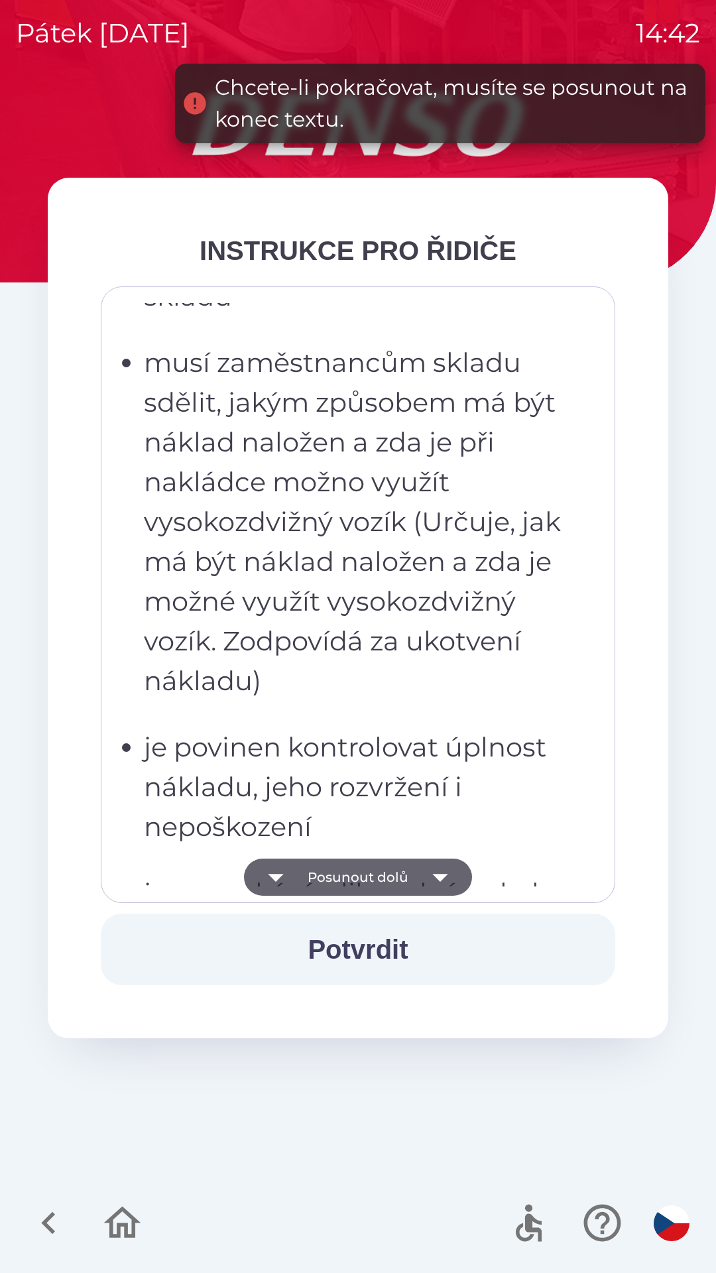
click at [439, 879] on icon "button" at bounding box center [439, 878] width 15 height 8
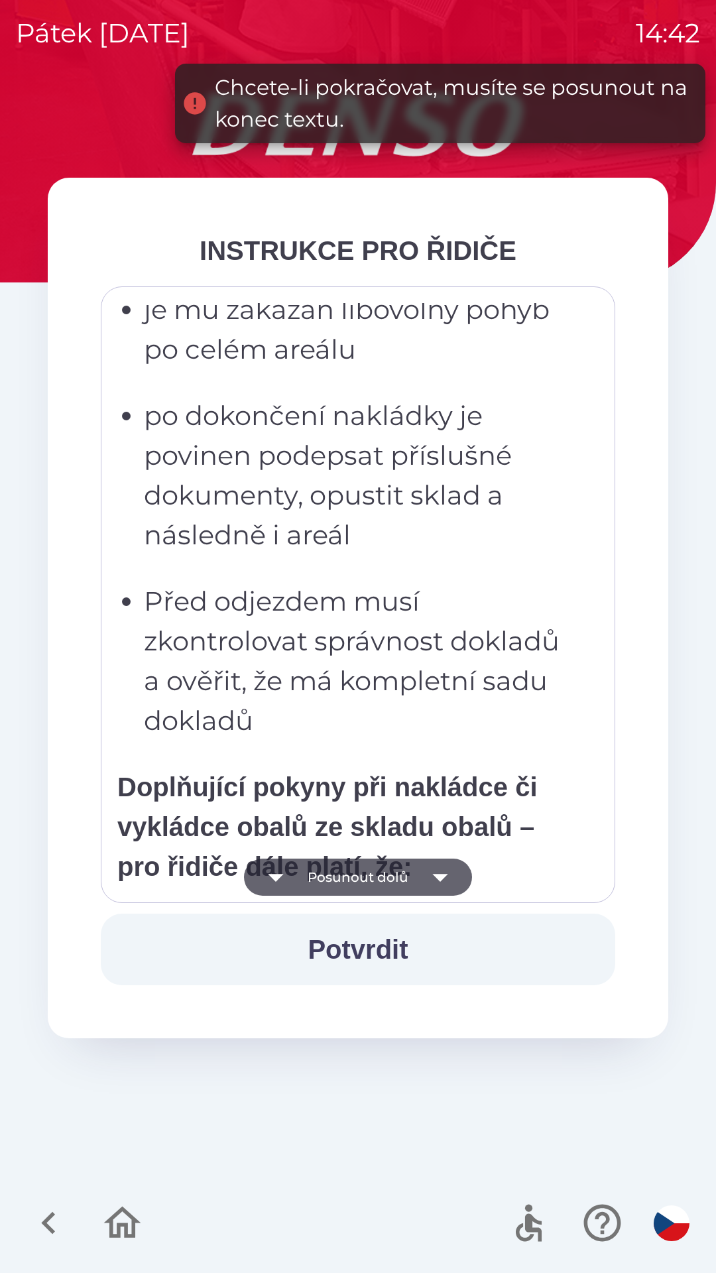
click at [445, 879] on icon "button" at bounding box center [440, 877] width 37 height 37
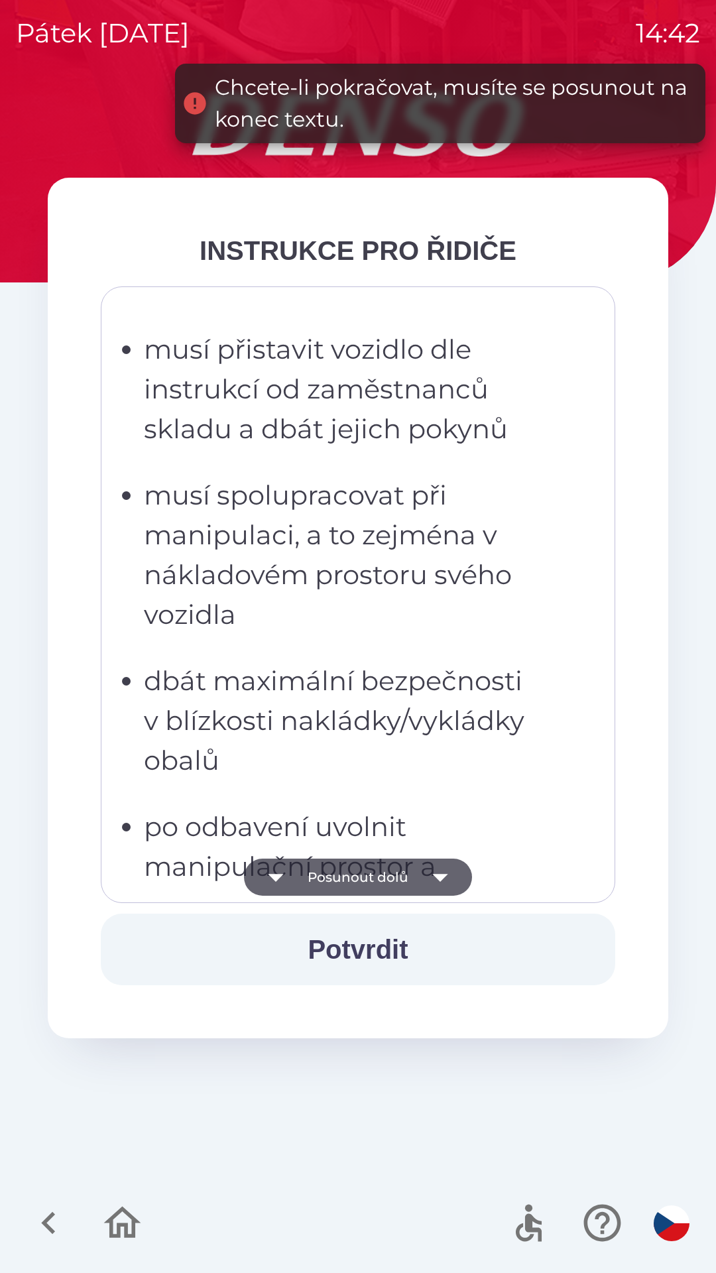
click at [443, 875] on icon "button" at bounding box center [439, 878] width 15 height 8
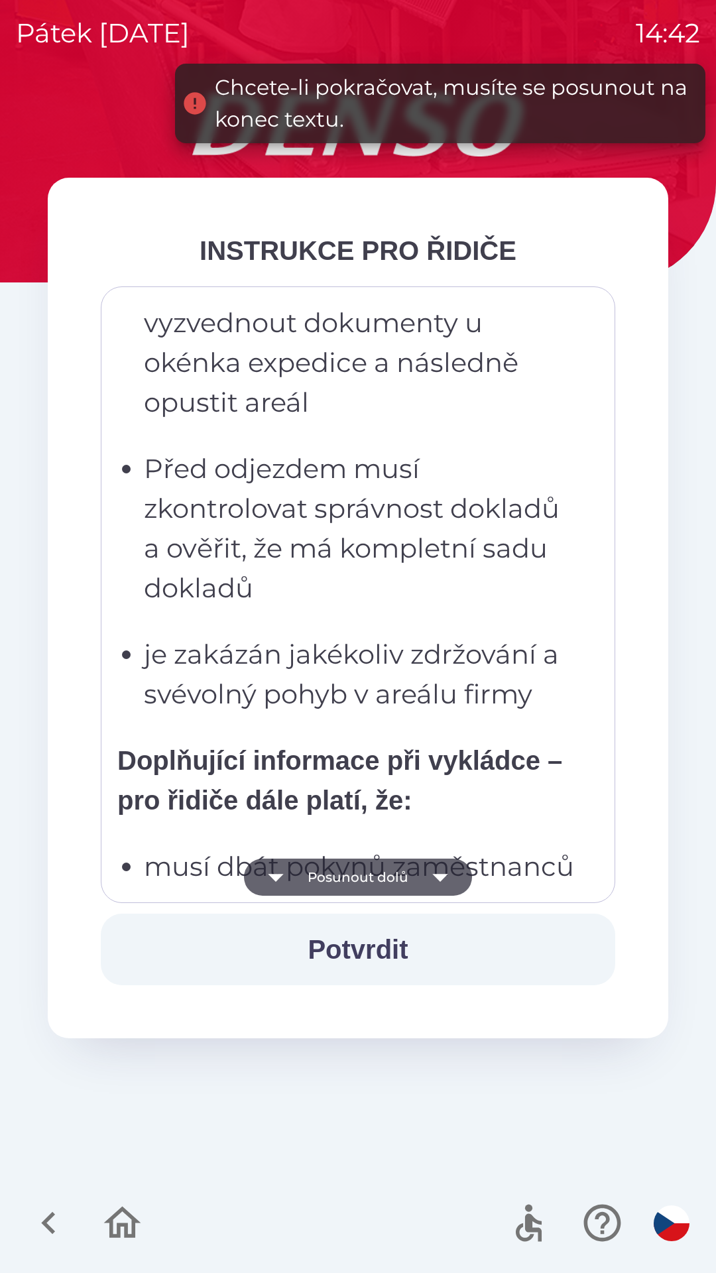
click at [451, 875] on icon "button" at bounding box center [440, 877] width 37 height 37
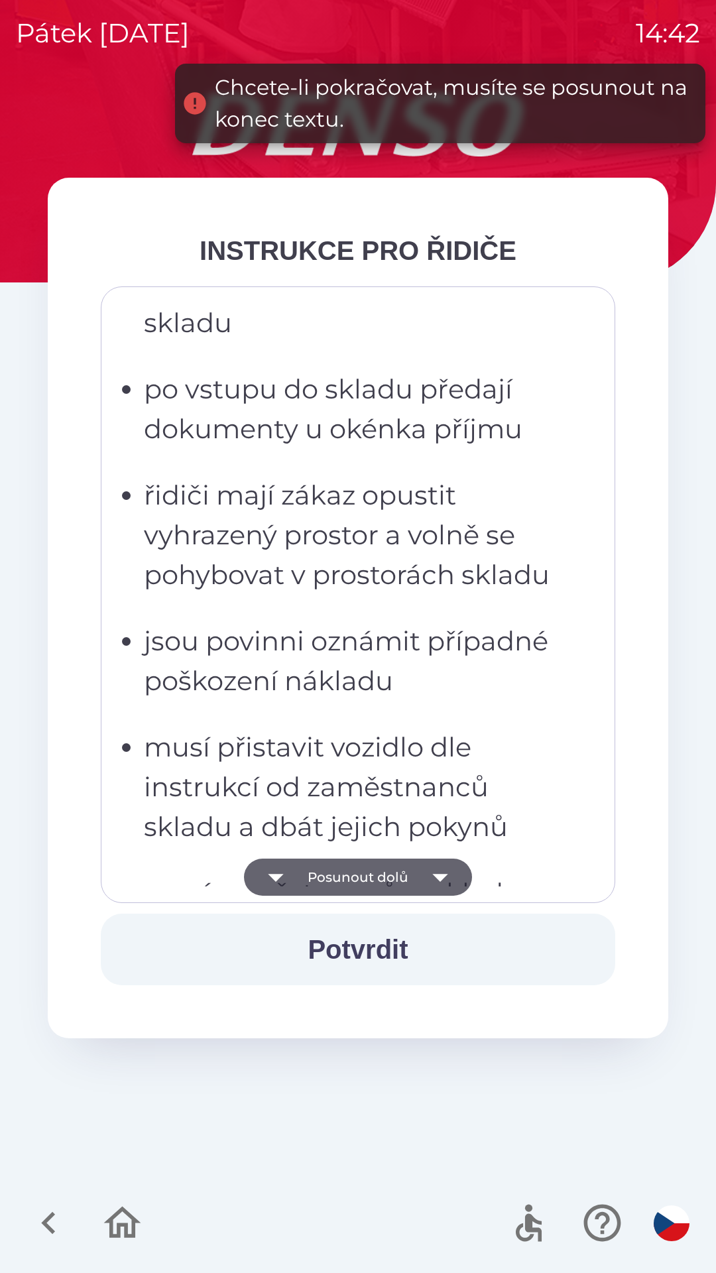
click at [449, 875] on icon "button" at bounding box center [440, 877] width 37 height 37
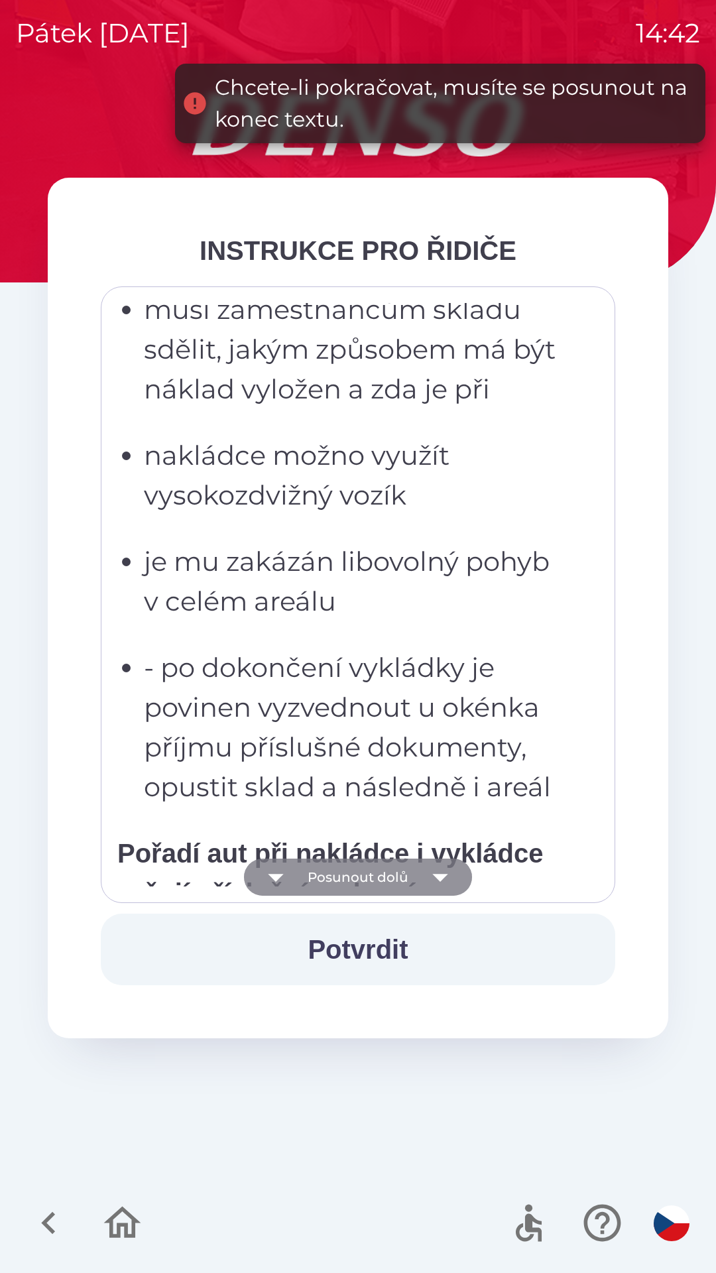
click at [442, 875] on icon "button" at bounding box center [439, 878] width 15 height 8
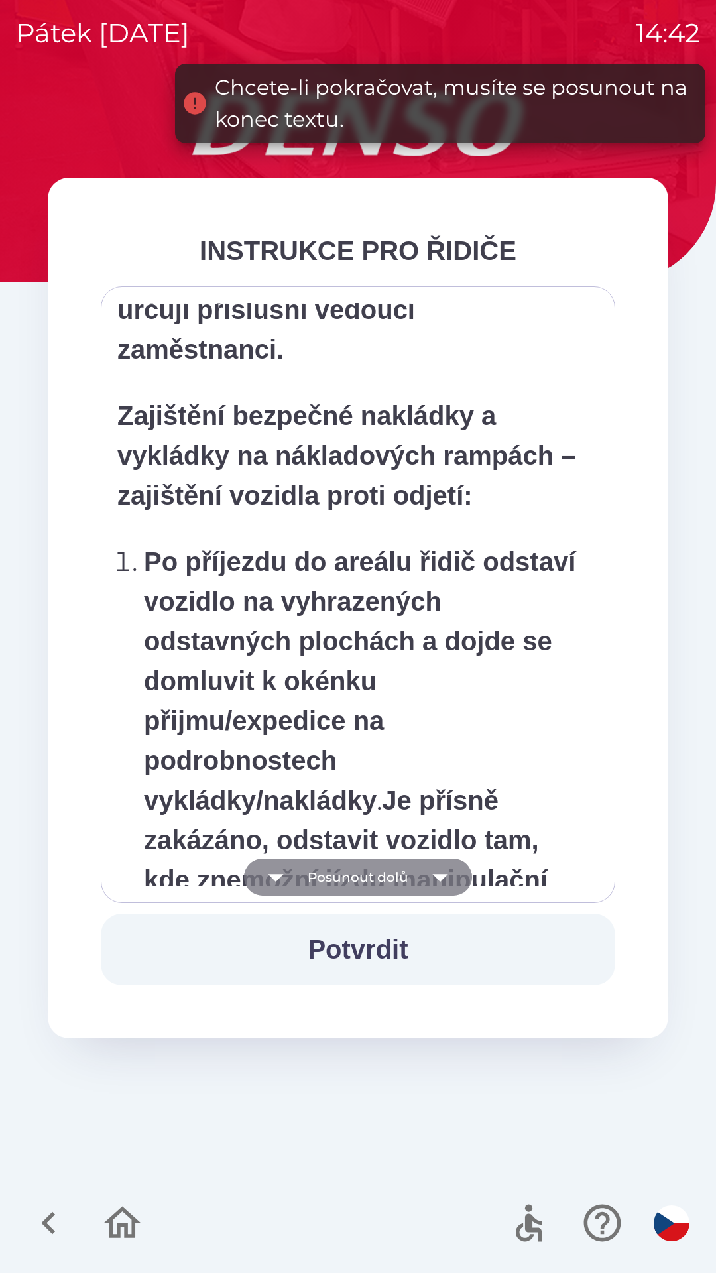
click at [435, 879] on icon "button" at bounding box center [440, 877] width 37 height 37
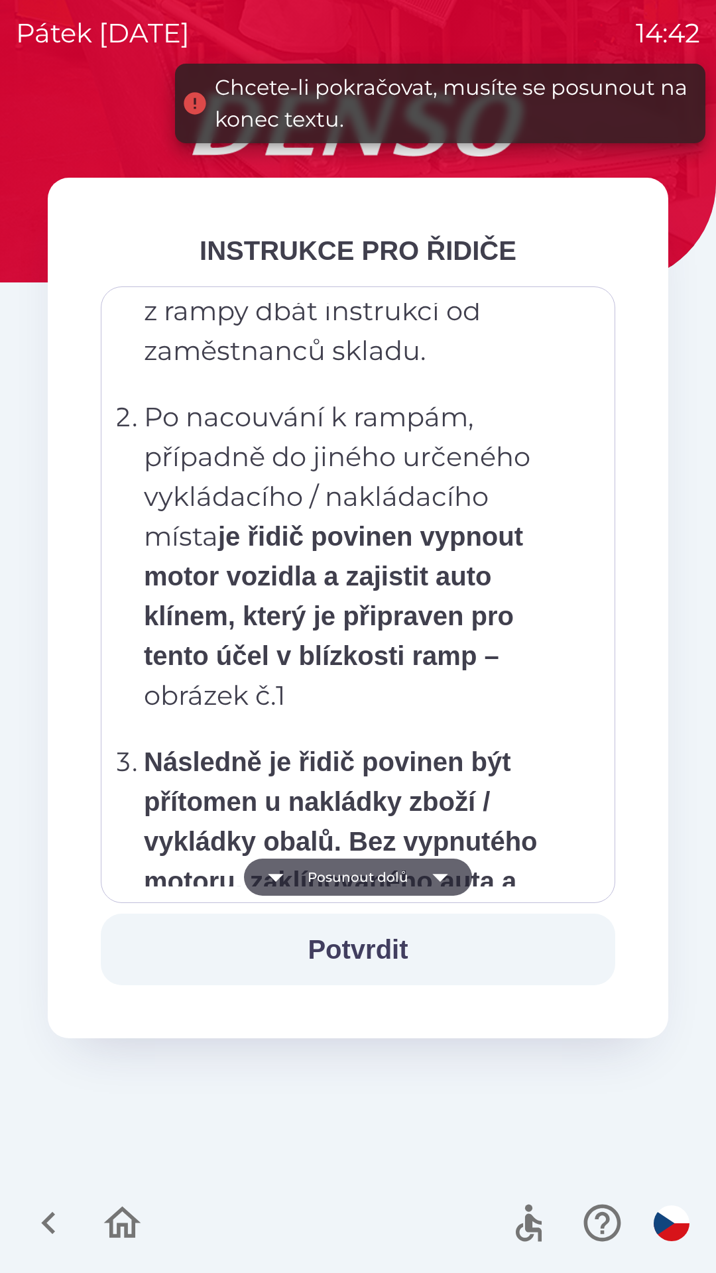
click at [433, 875] on icon "button" at bounding box center [439, 878] width 15 height 8
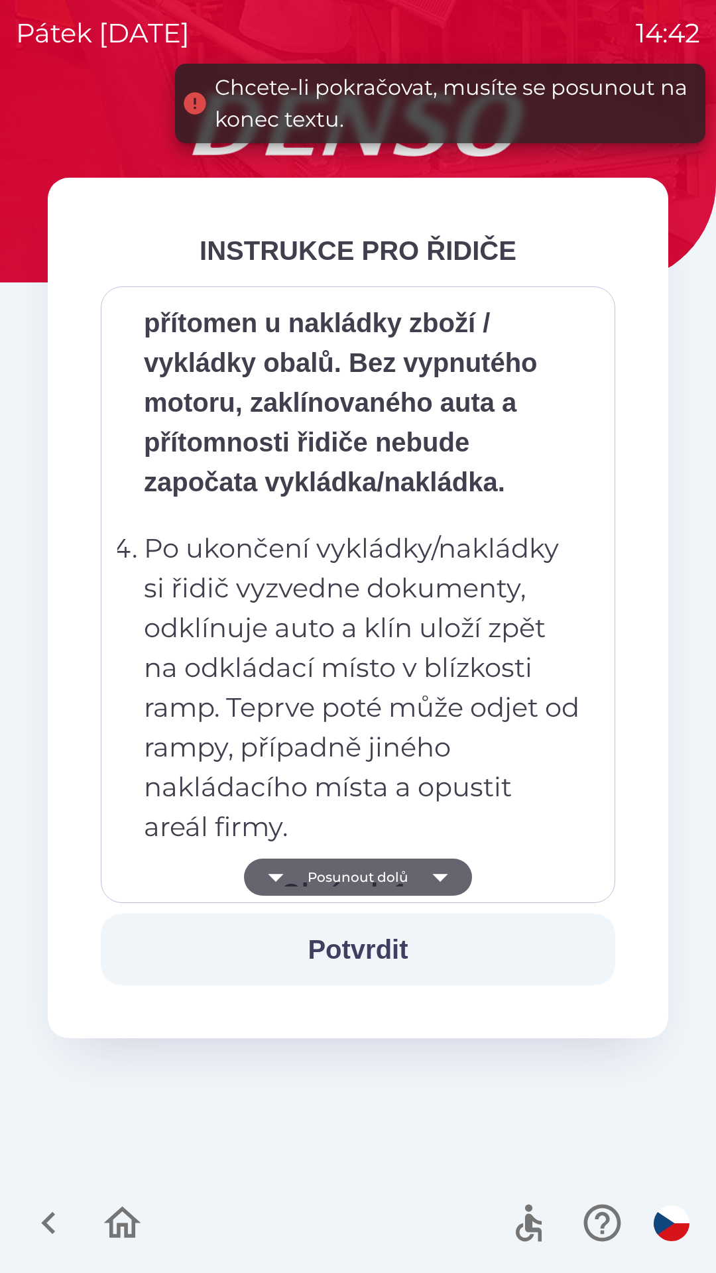
click at [431, 879] on icon "button" at bounding box center [440, 877] width 37 height 37
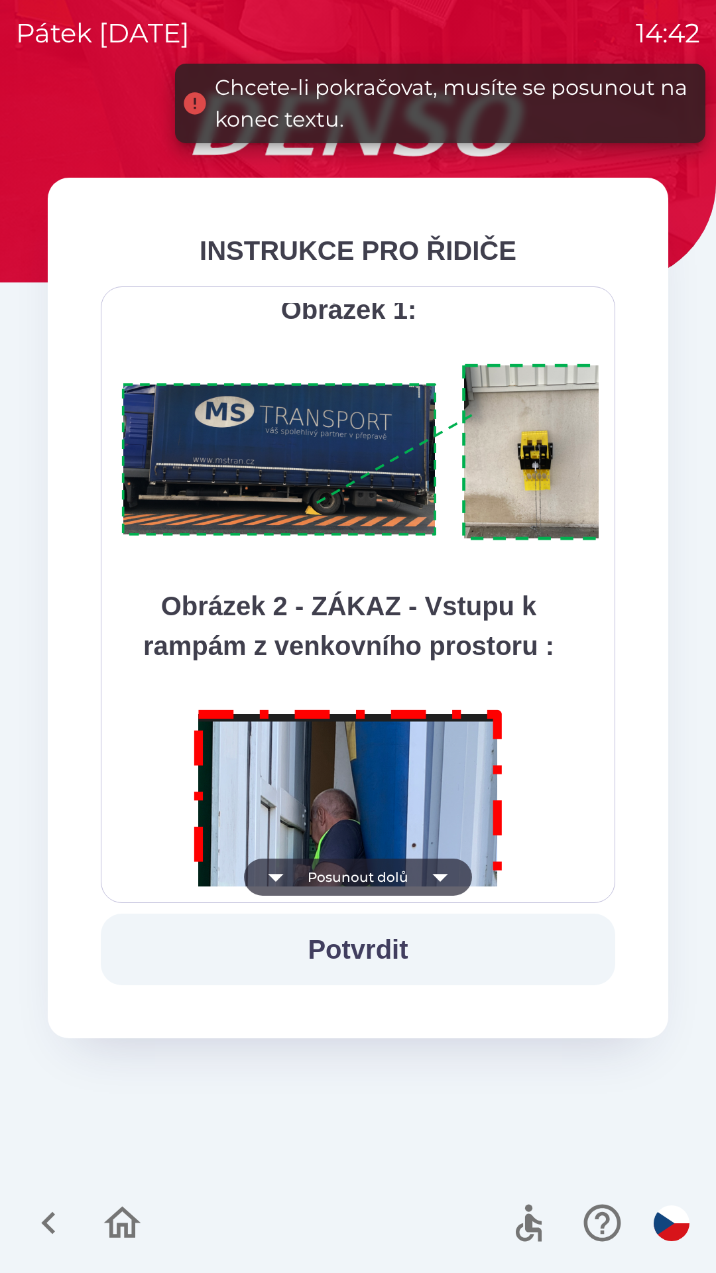
click at [430, 874] on icon "button" at bounding box center [440, 877] width 37 height 37
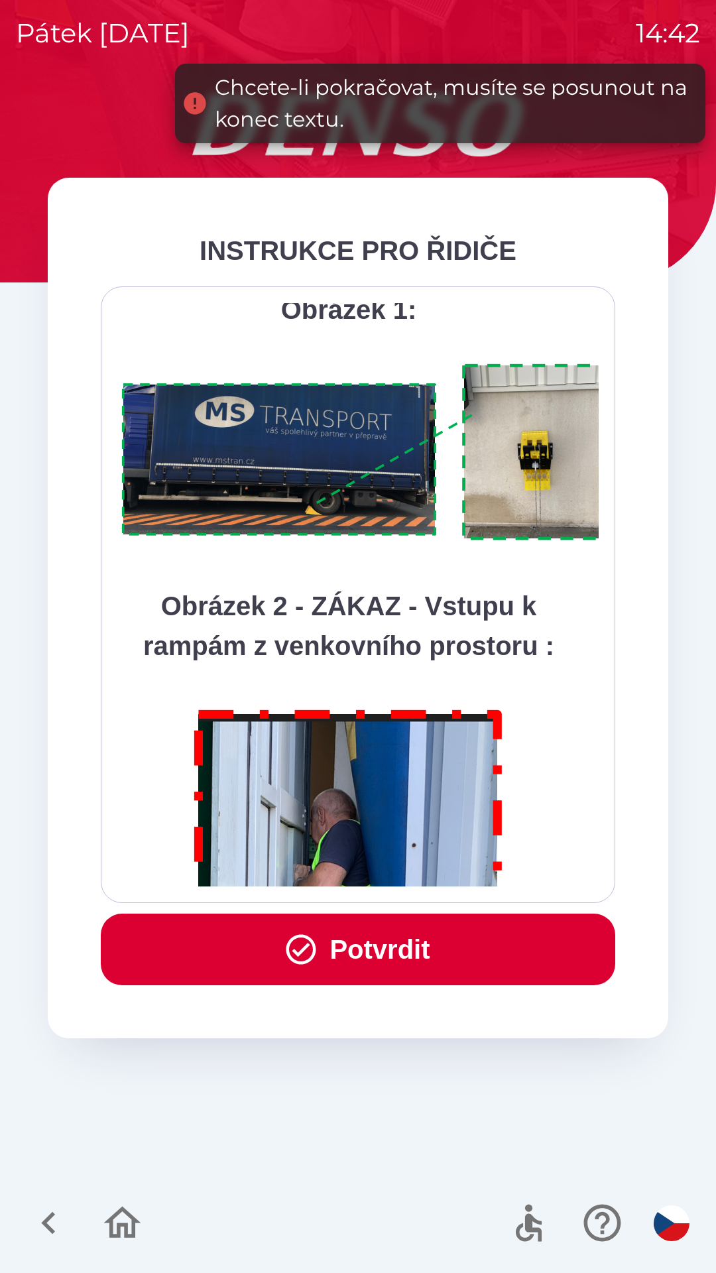
scroll to position [7452, 0]
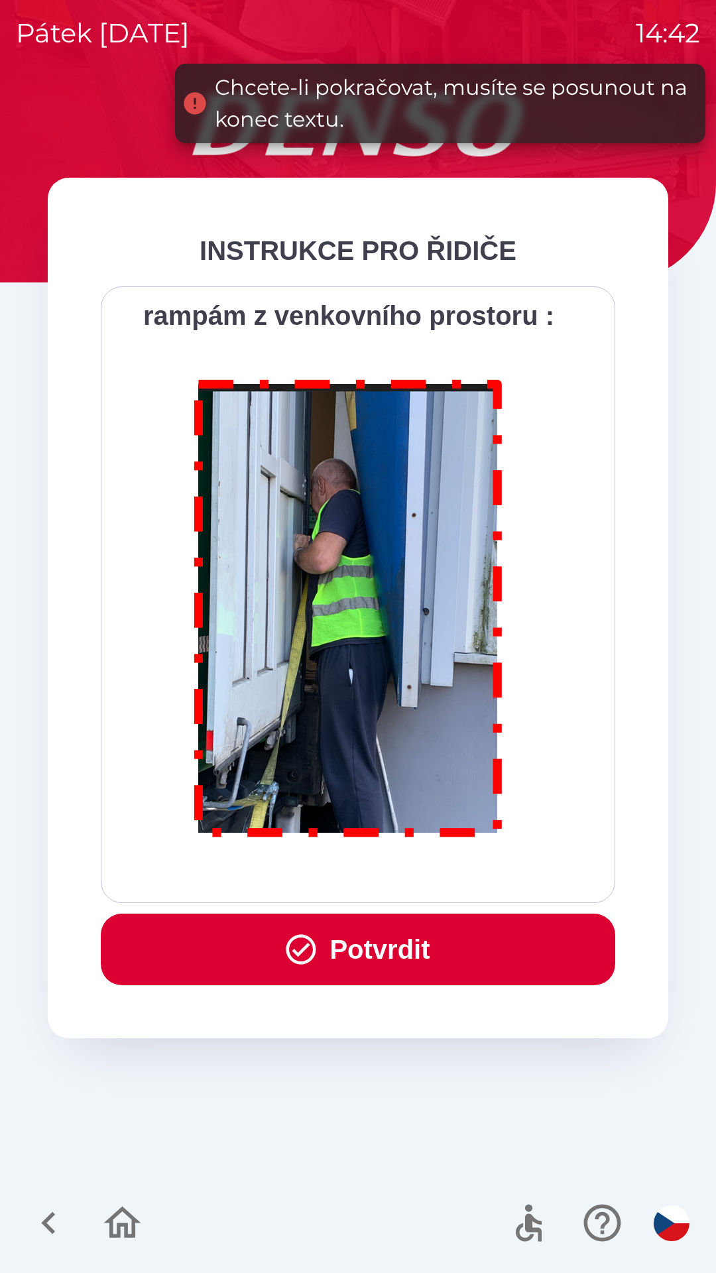
click at [434, 875] on div "Všichni řidiči přijíždějící do skladu firmy DENSO CZECH s.r.o. jsou po průjezdu…" at bounding box center [357, 595] width 481 height 584
click at [436, 879] on div "Všichni řidiči přijíždějící do skladu firmy DENSO CZECH s.r.o. jsou po průjezdu…" at bounding box center [357, 595] width 481 height 584
click at [447, 946] on button "Potvrdit" at bounding box center [358, 950] width 515 height 72
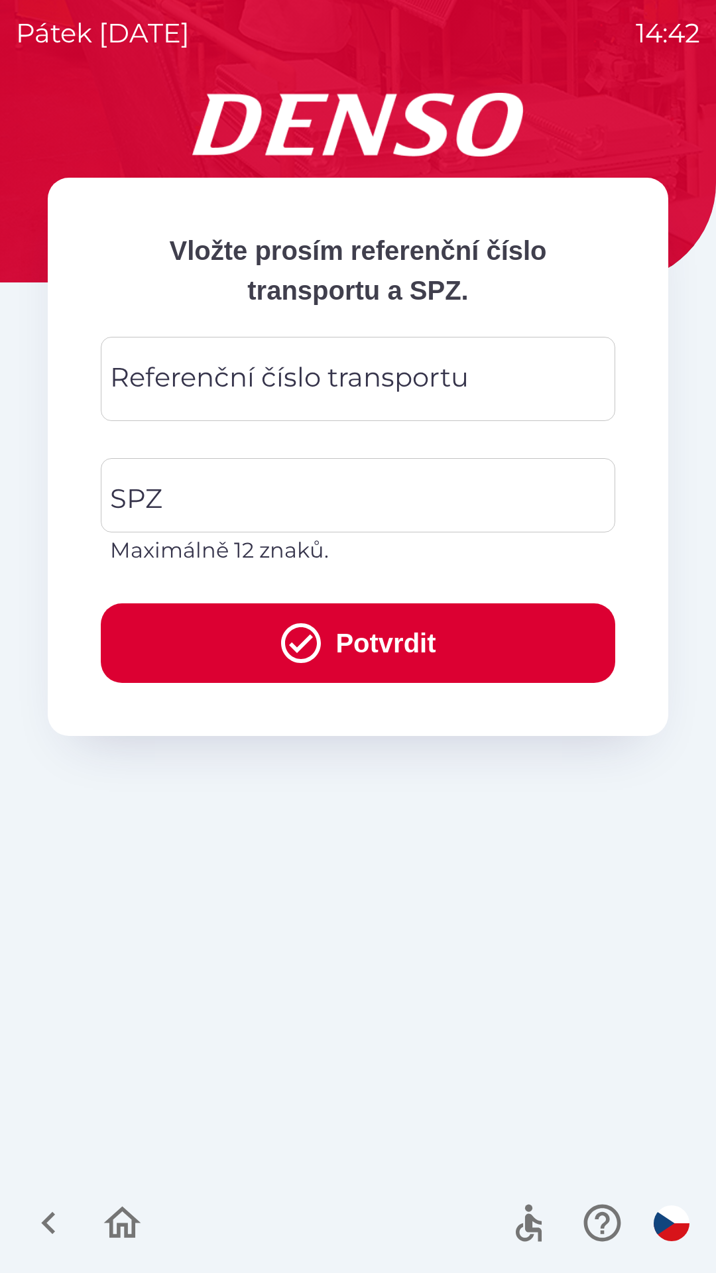
click at [422, 386] on div "Referenční číslo transportu Referenční číslo transportu" at bounding box center [358, 379] width 515 height 84
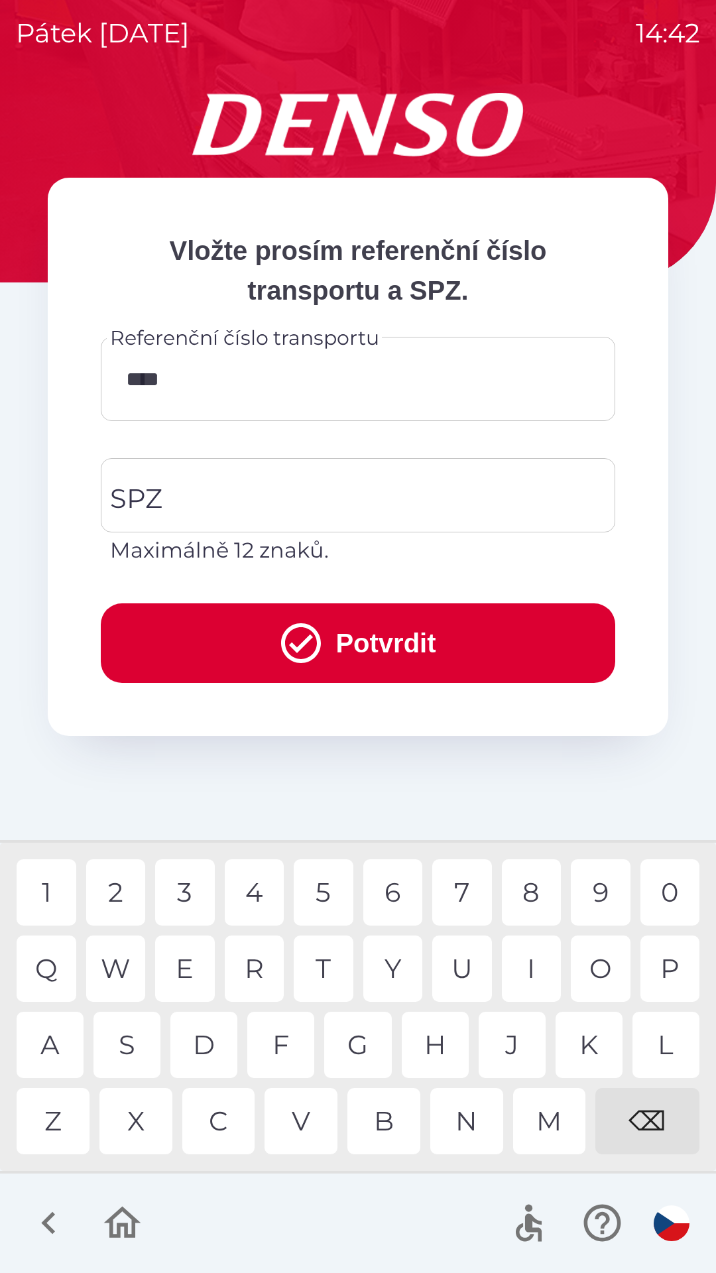
click at [254, 887] on div "4" at bounding box center [255, 892] width 60 height 66
type input "******"
click at [684, 897] on div "0" at bounding box center [671, 892] width 60 height 66
click at [381, 509] on input "SPZ" at bounding box center [348, 495] width 483 height 62
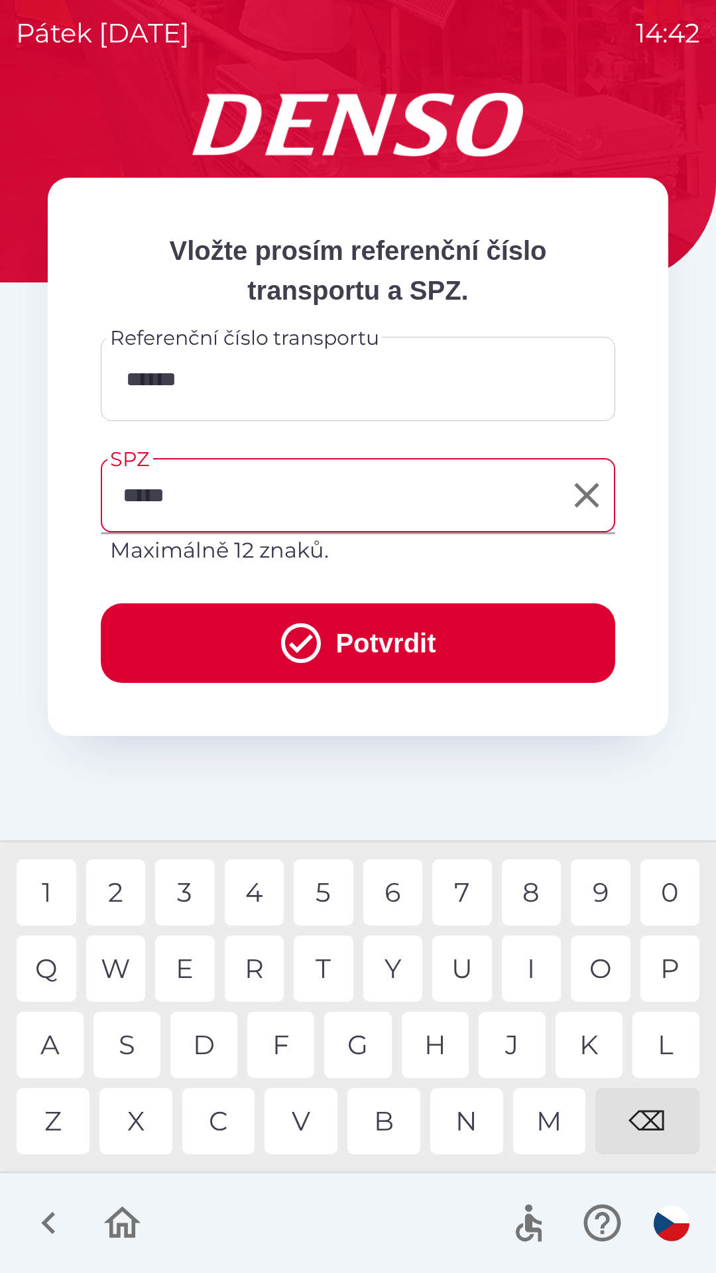
click at [458, 895] on div "7" at bounding box center [462, 892] width 60 height 66
click at [255, 895] on div "4" at bounding box center [255, 892] width 60 height 66
type input "*******"
click at [441, 641] on button "Potvrdit" at bounding box center [358, 643] width 515 height 80
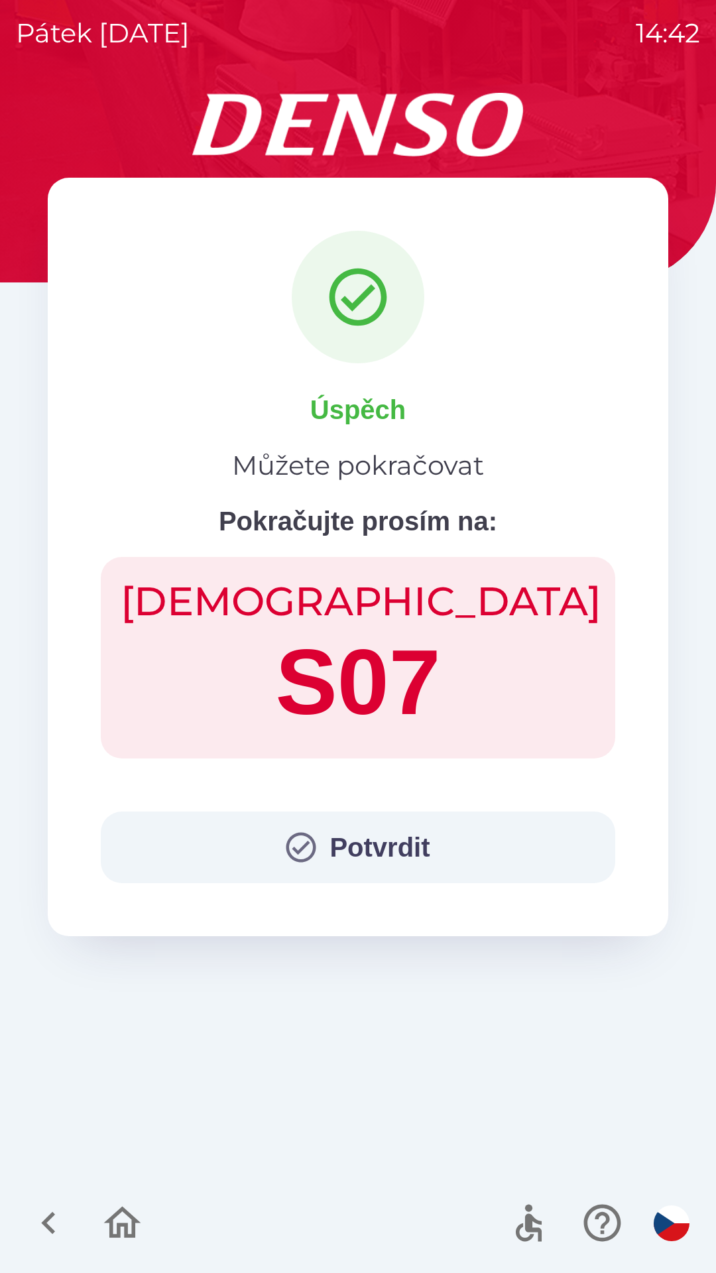
click at [416, 838] on button "Potvrdit" at bounding box center [358, 848] width 515 height 72
